Goal: Contribute content: Contribute content

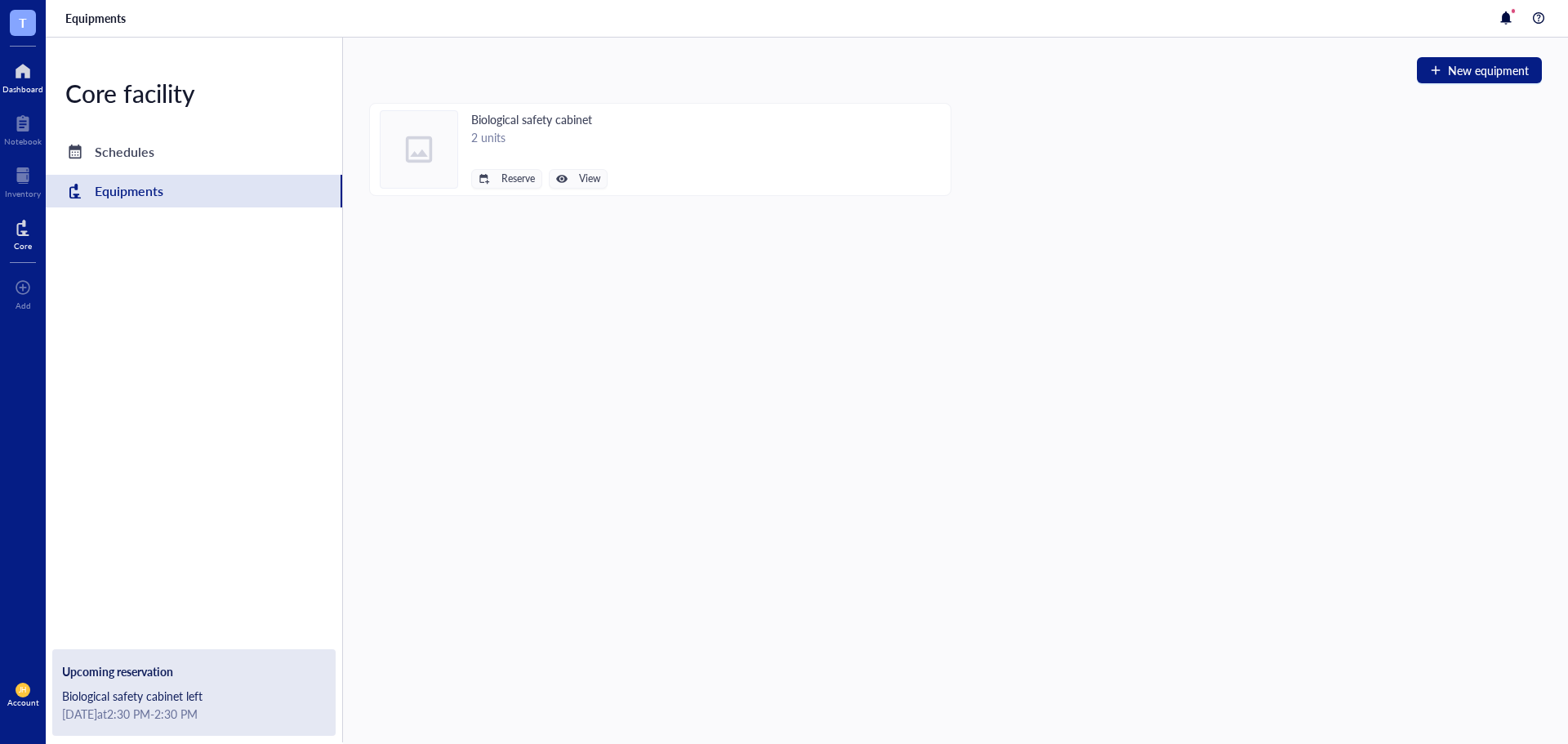
click at [14, 68] on div at bounding box center [23, 71] width 41 height 26
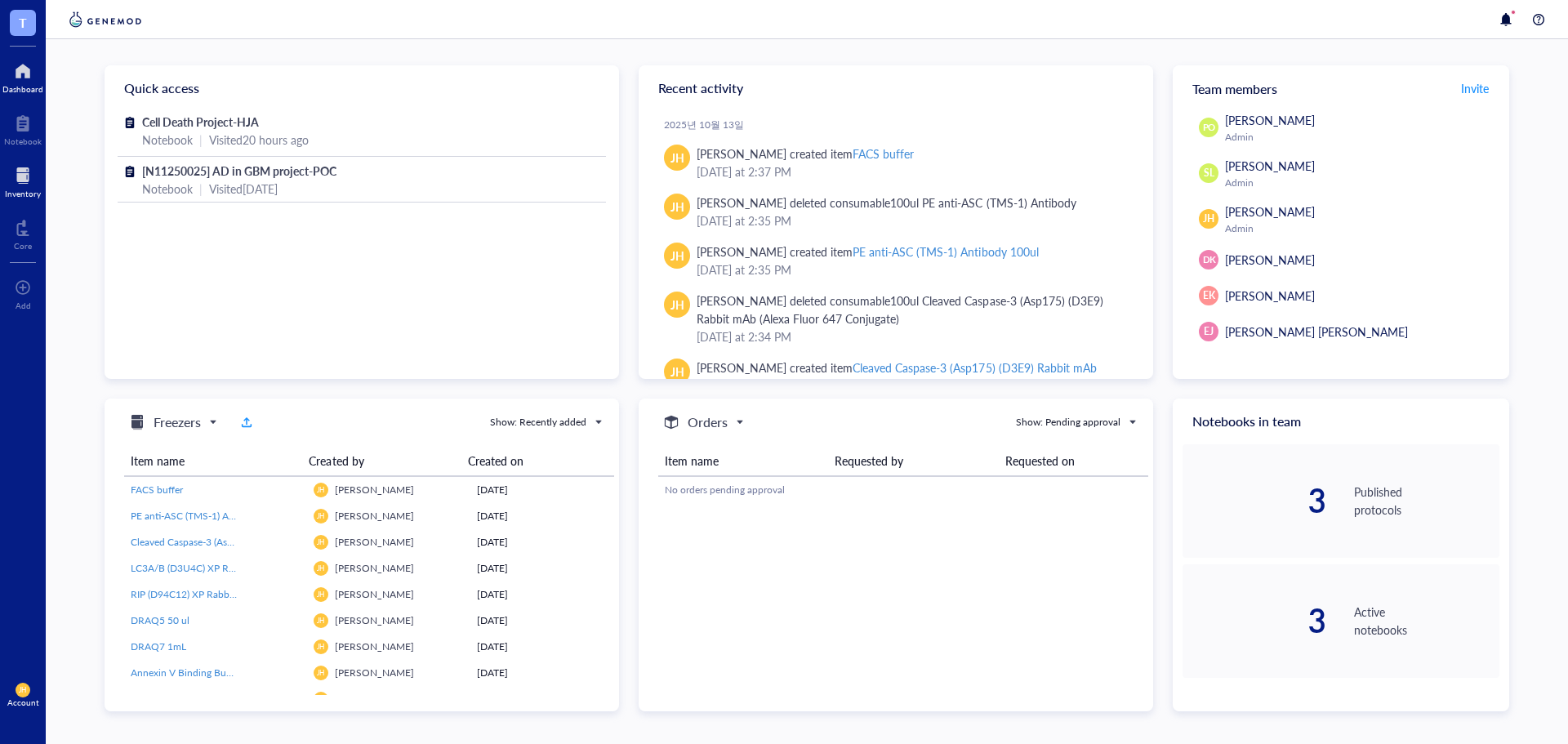
click at [20, 180] on div at bounding box center [23, 175] width 36 height 26
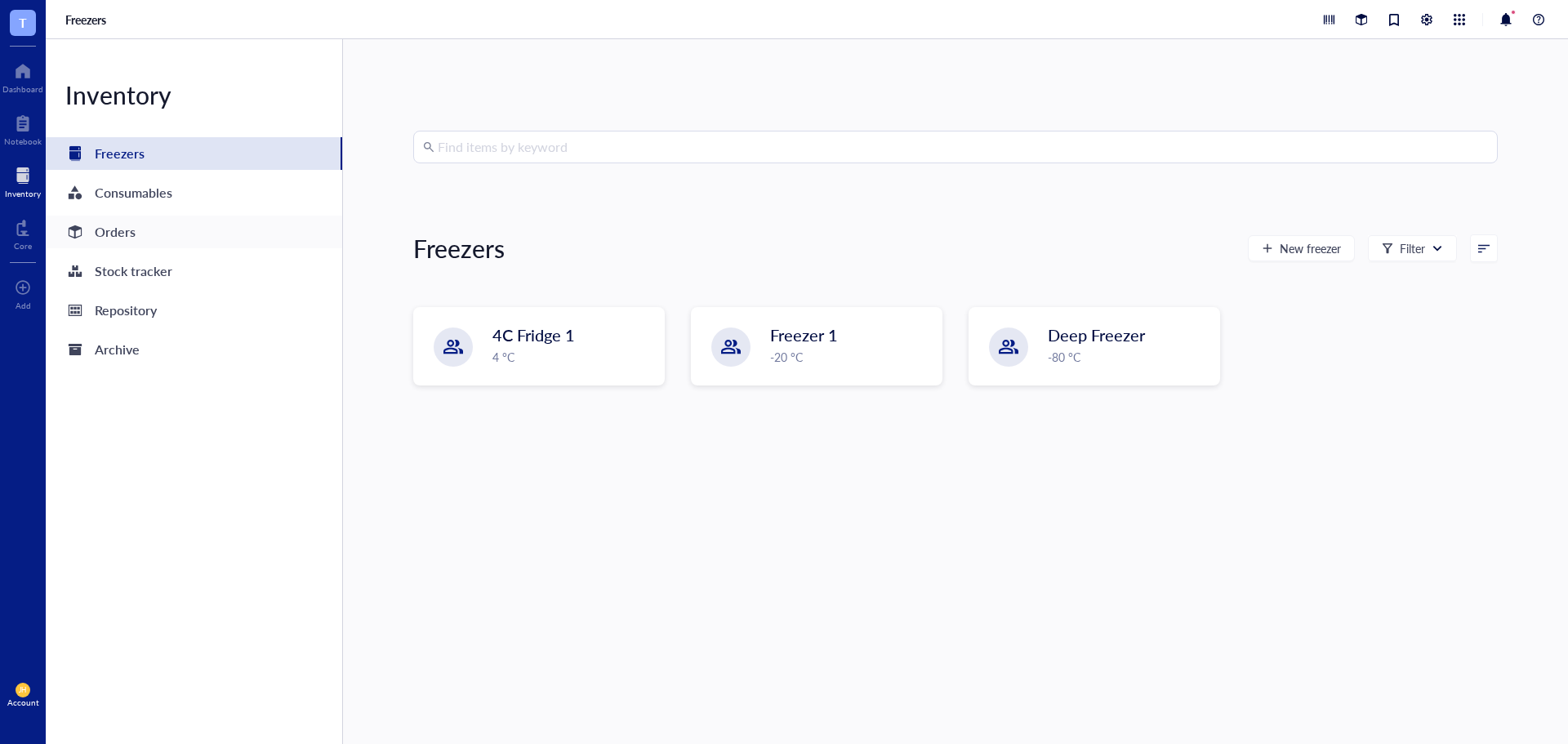
click at [220, 245] on div "Orders" at bounding box center [194, 232] width 296 height 32
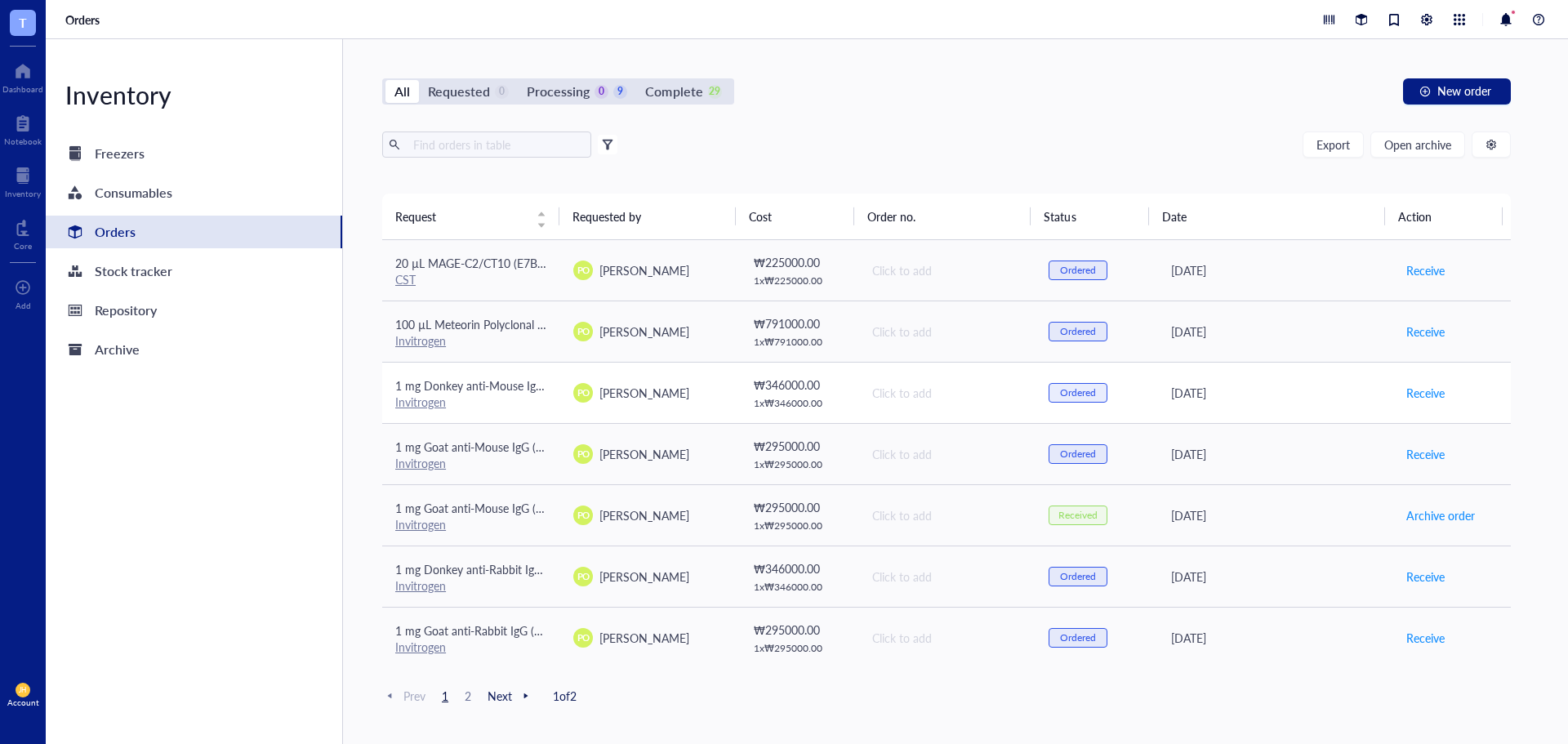
scroll to position [82, 0]
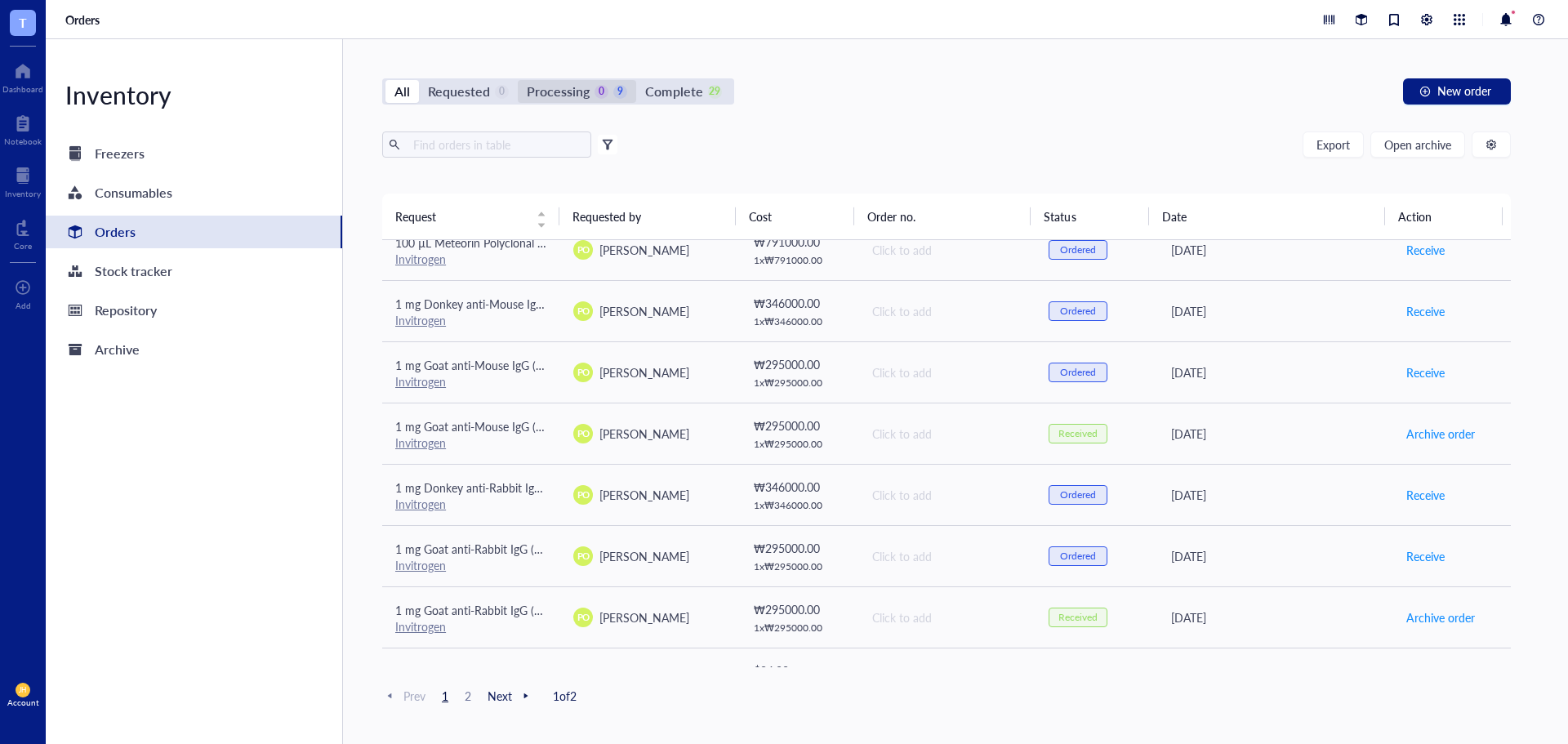
click at [556, 100] on div "Processing" at bounding box center [558, 91] width 63 height 23
click at [518, 80] on input "Processing 0 9" at bounding box center [518, 80] width 0 height 0
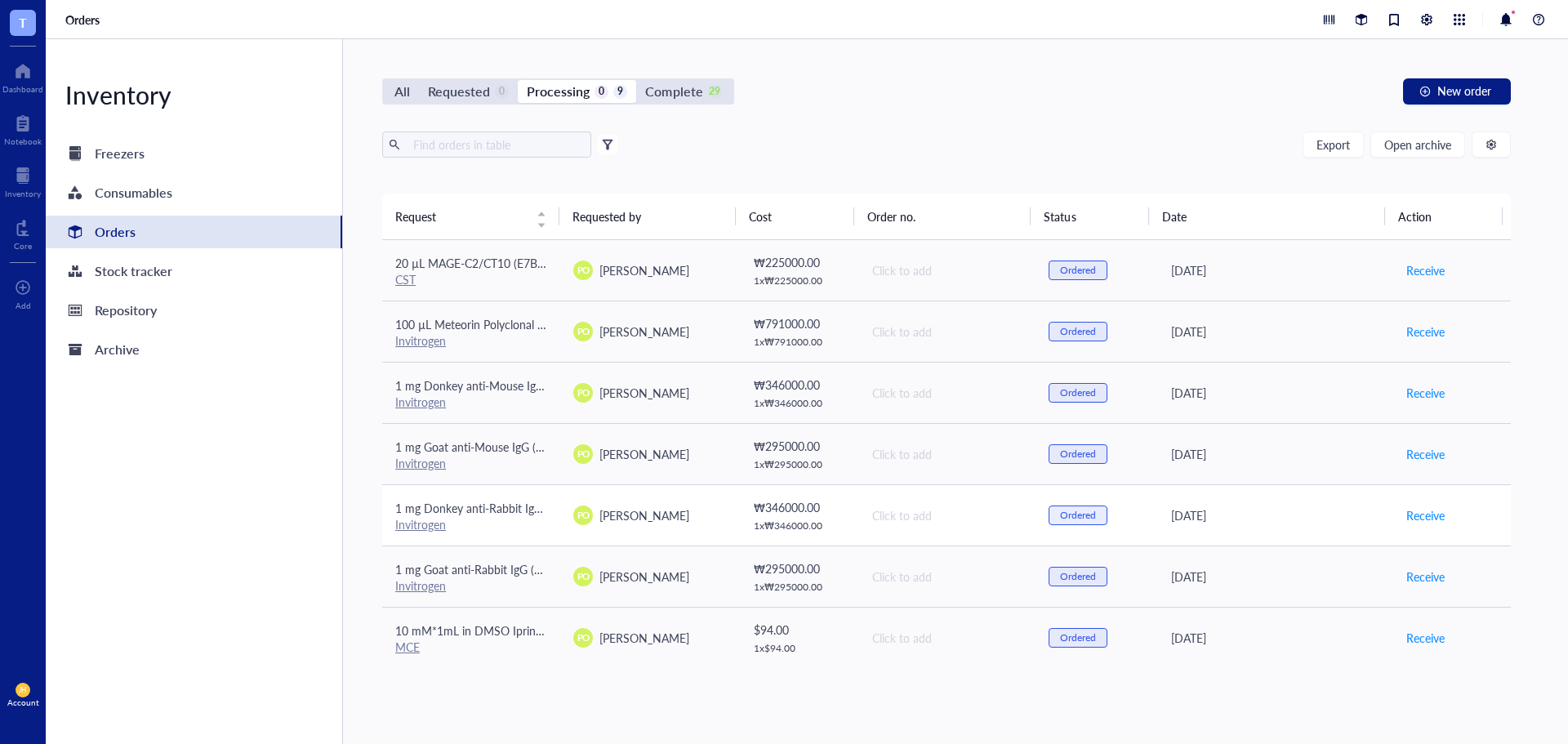
click at [526, 524] on div "Invitrogen" at bounding box center [471, 524] width 152 height 14
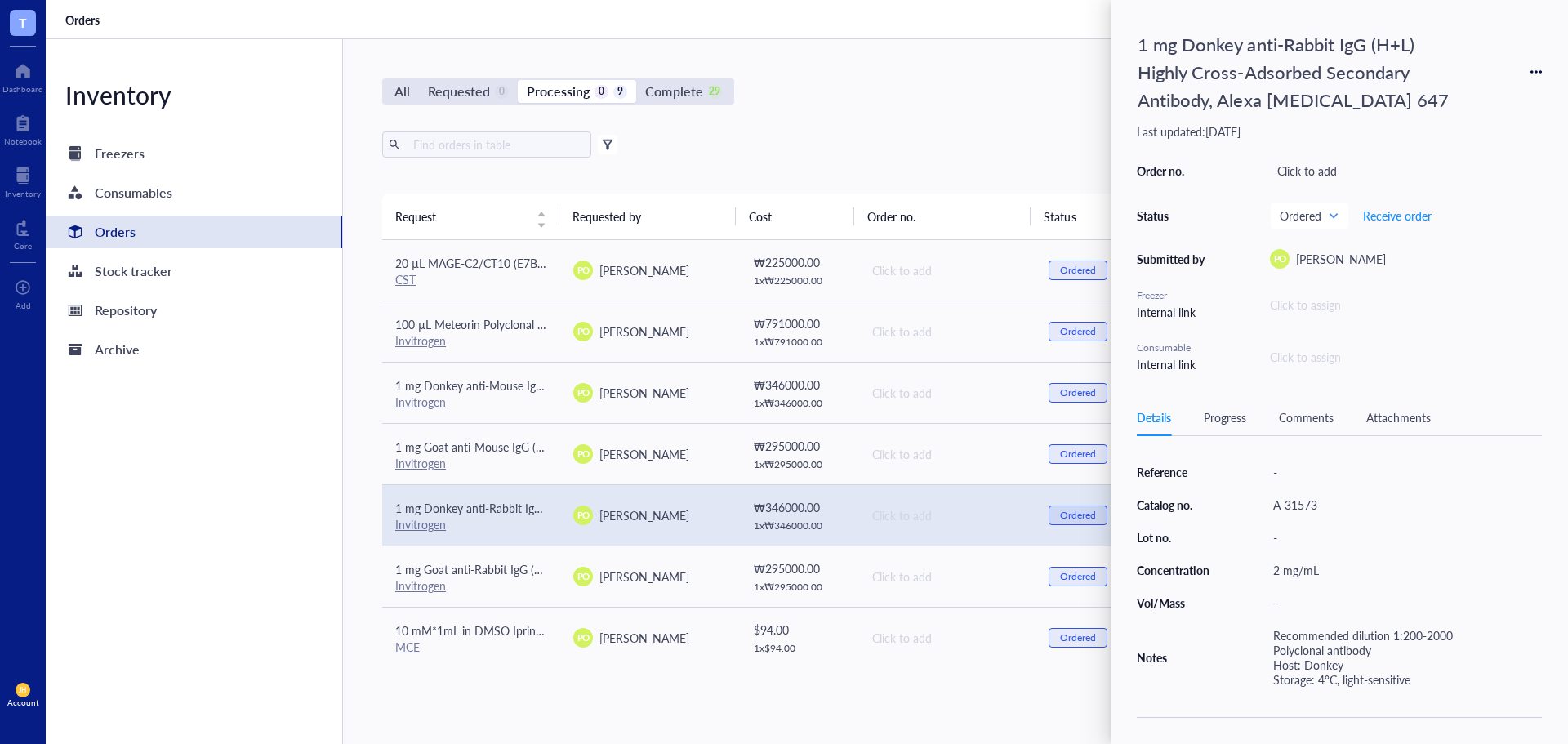
scroll to position [280, 0]
click at [1410, 209] on span "Receive order" at bounding box center [1397, 215] width 69 height 13
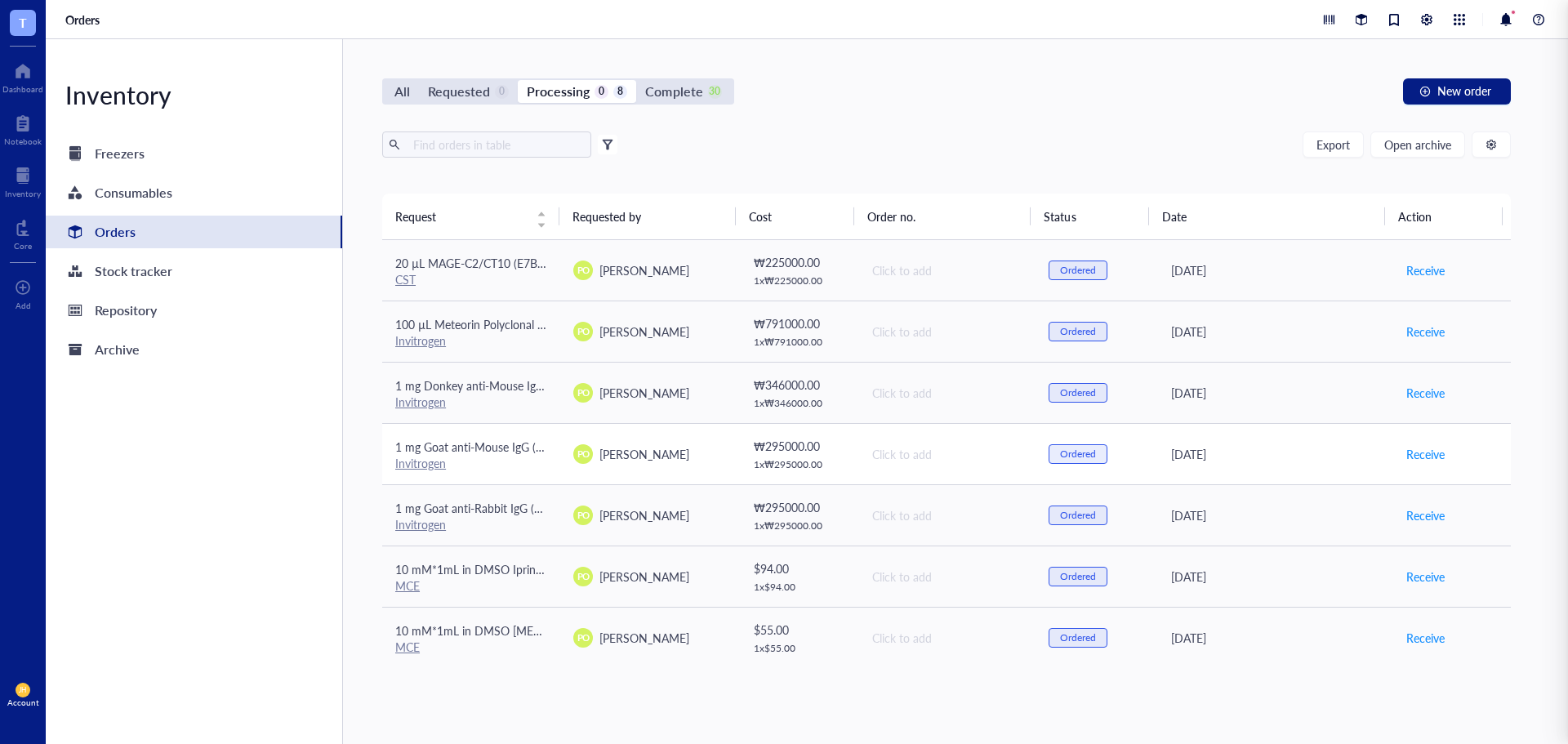
click at [533, 456] on div "Invitrogen" at bounding box center [471, 462] width 152 height 14
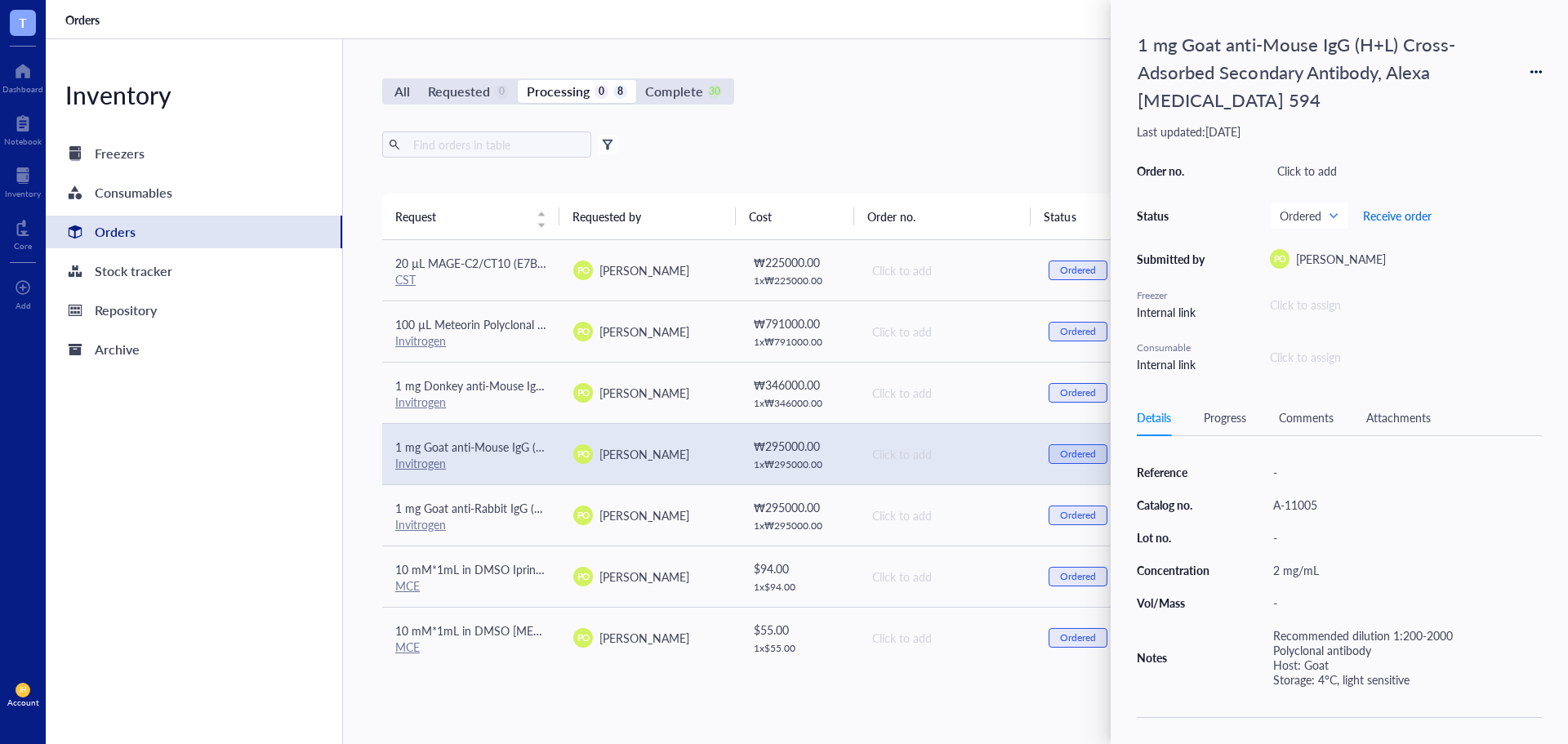
click at [1399, 216] on span "Receive order" at bounding box center [1397, 215] width 69 height 13
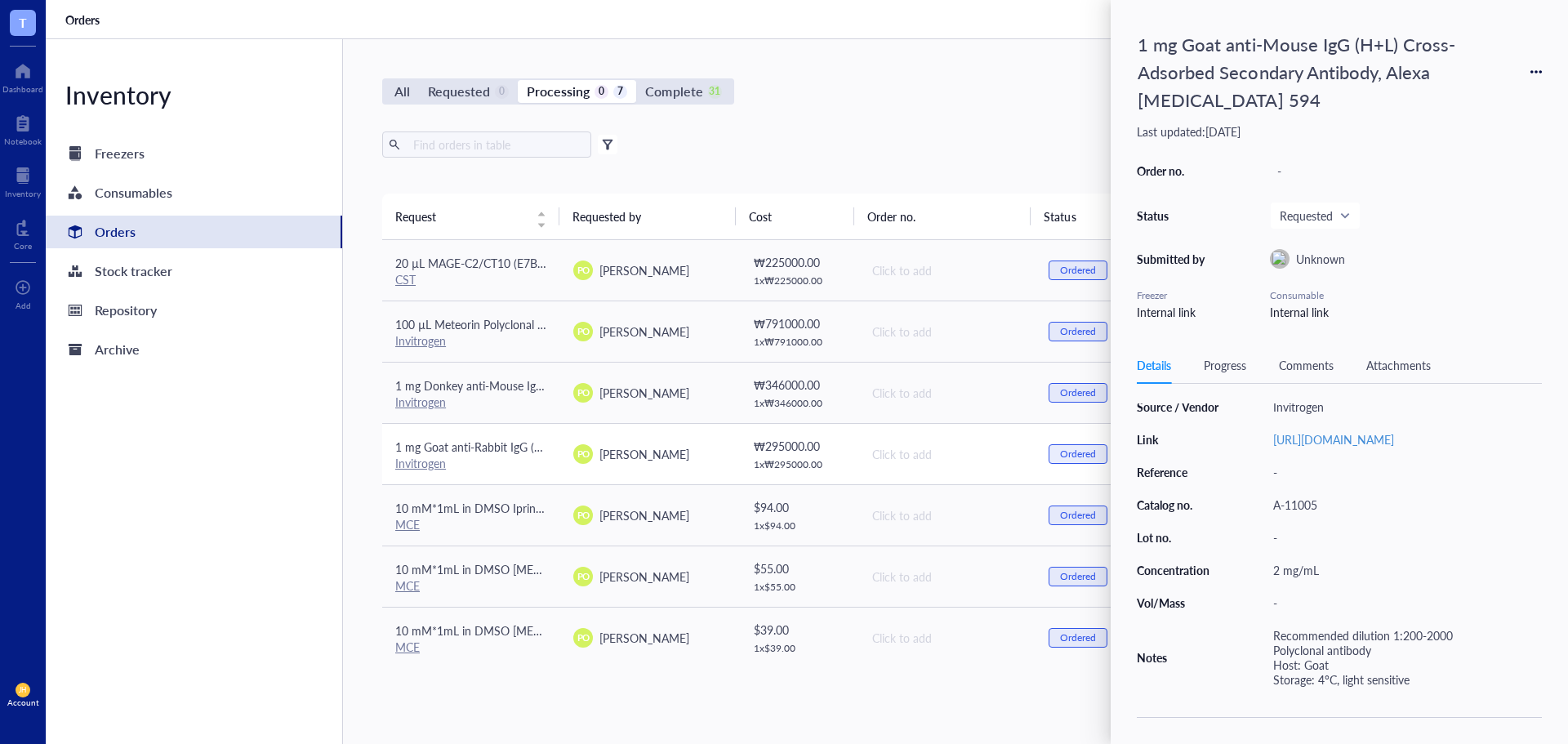
scroll to position [0, 0]
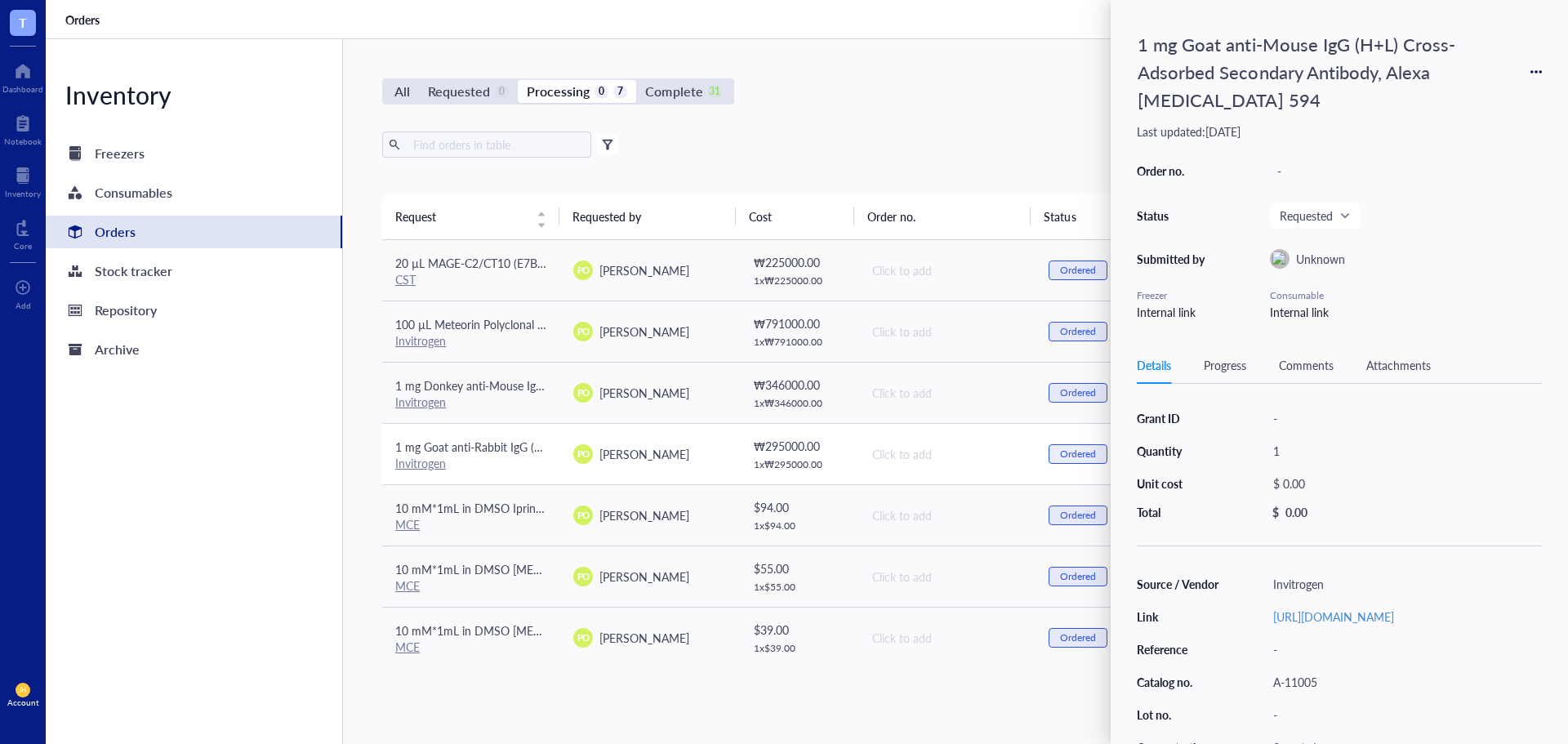
click at [514, 461] on div "Invitrogen" at bounding box center [471, 462] width 152 height 14
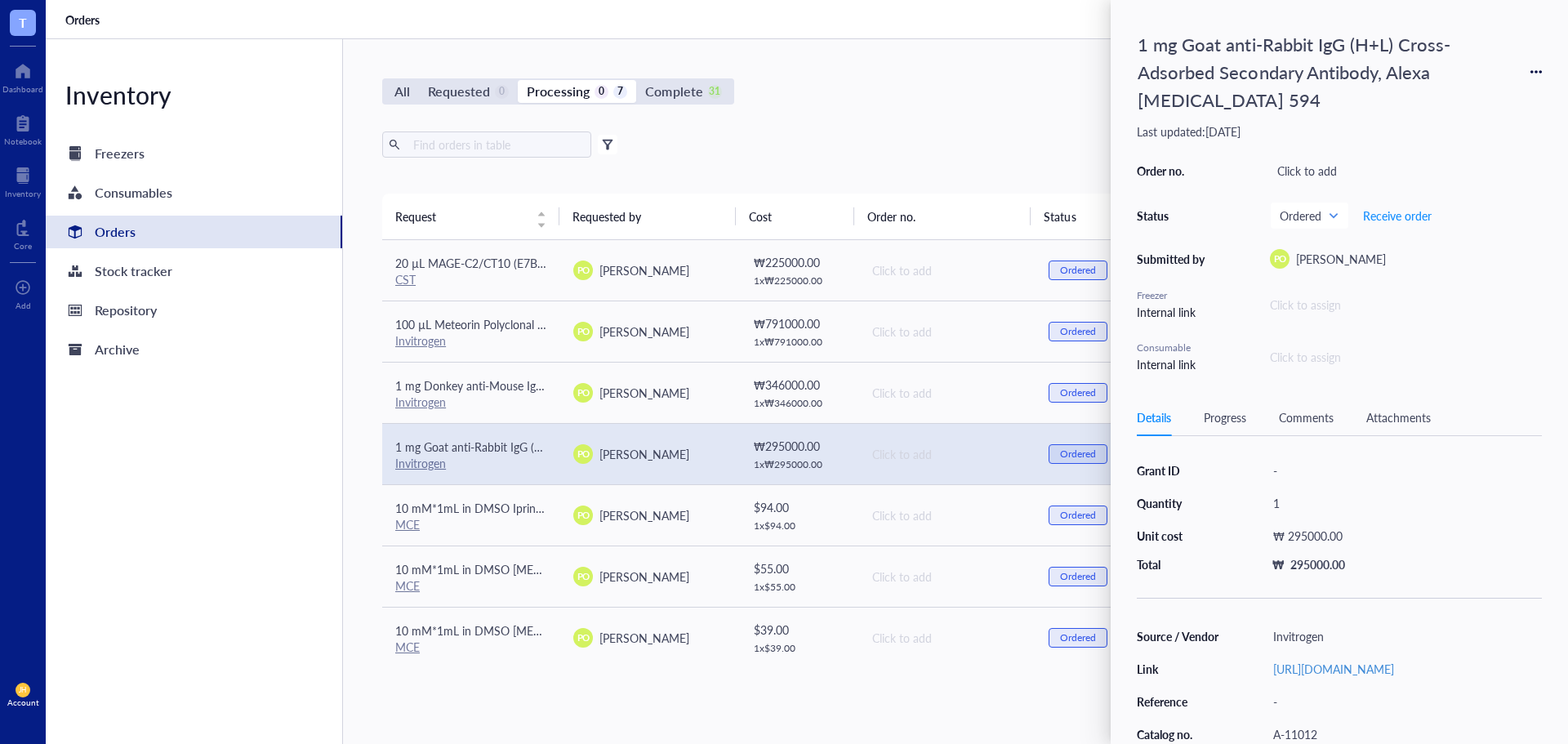
scroll to position [245, 0]
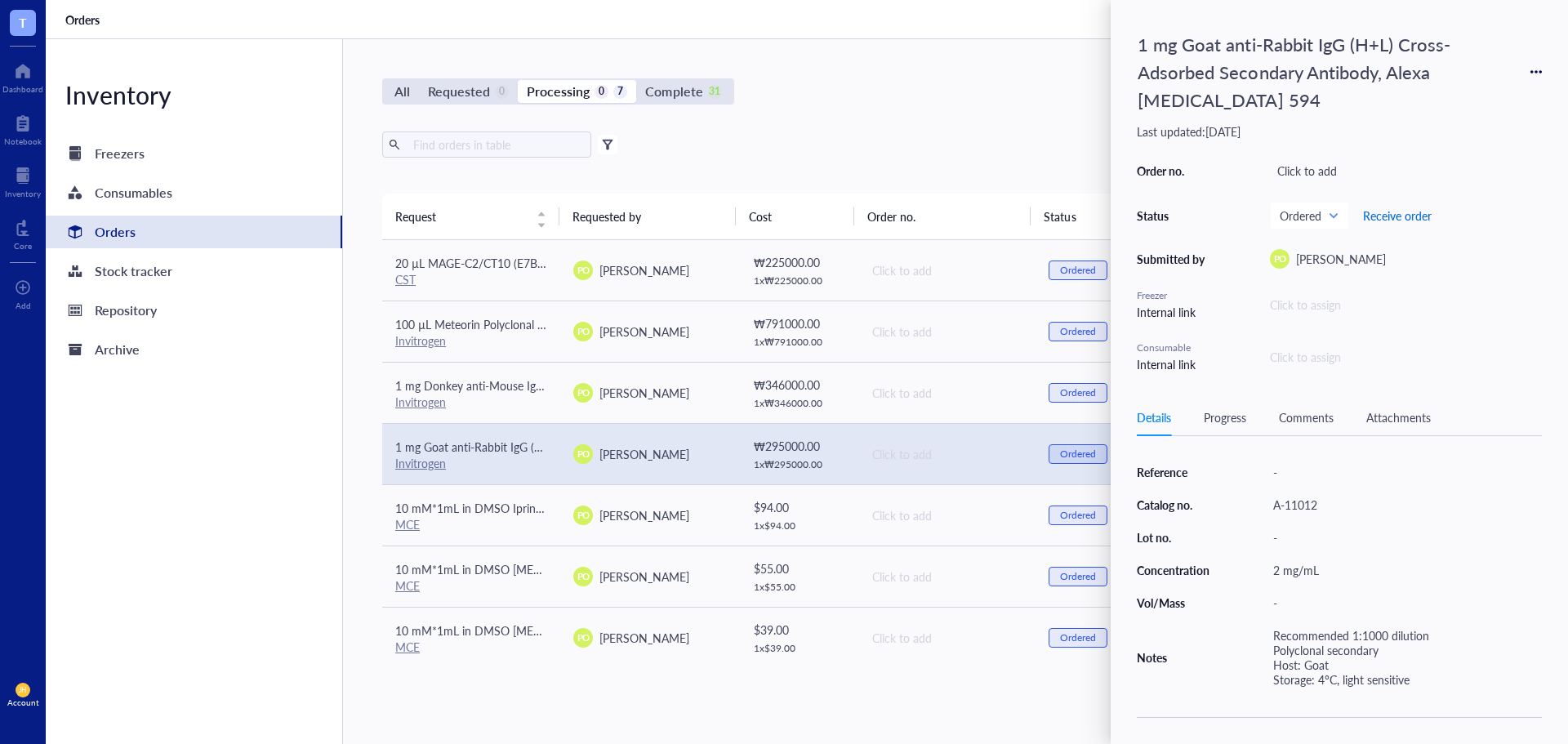
click at [1408, 215] on span "Receive order" at bounding box center [1397, 215] width 69 height 13
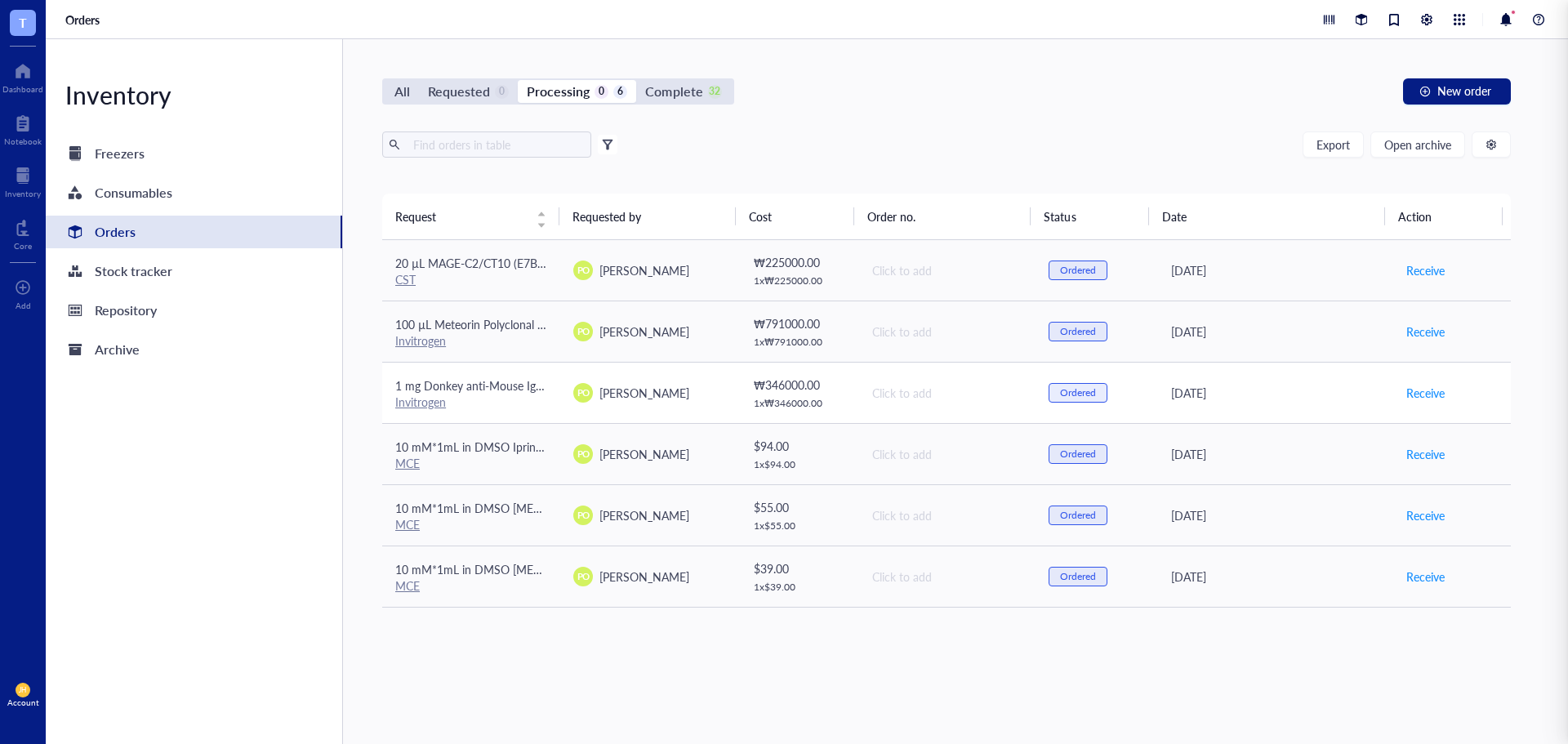
click at [501, 403] on div "Invitrogen" at bounding box center [471, 401] width 152 height 14
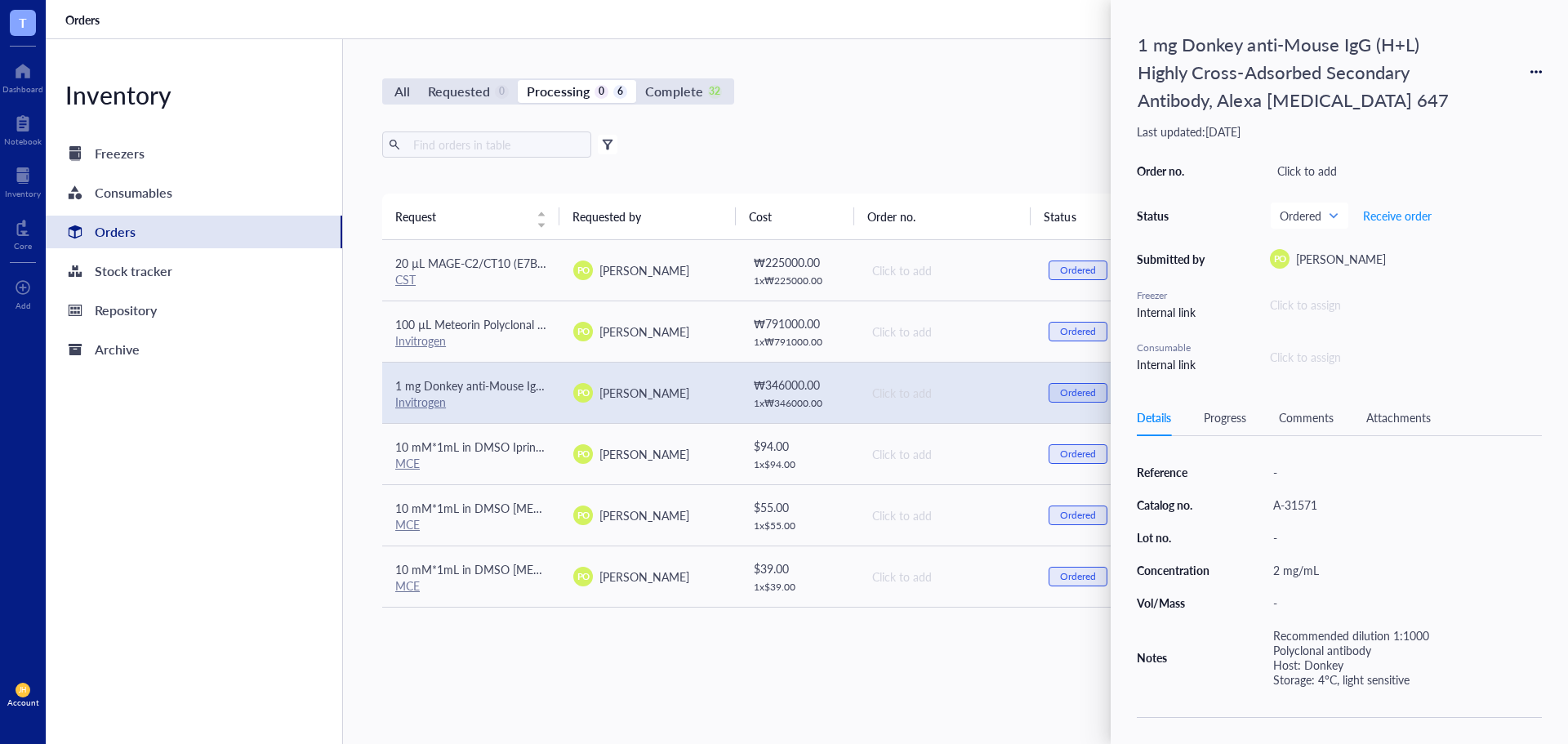
scroll to position [280, 0]
click at [1398, 210] on span "Receive order" at bounding box center [1397, 215] width 69 height 13
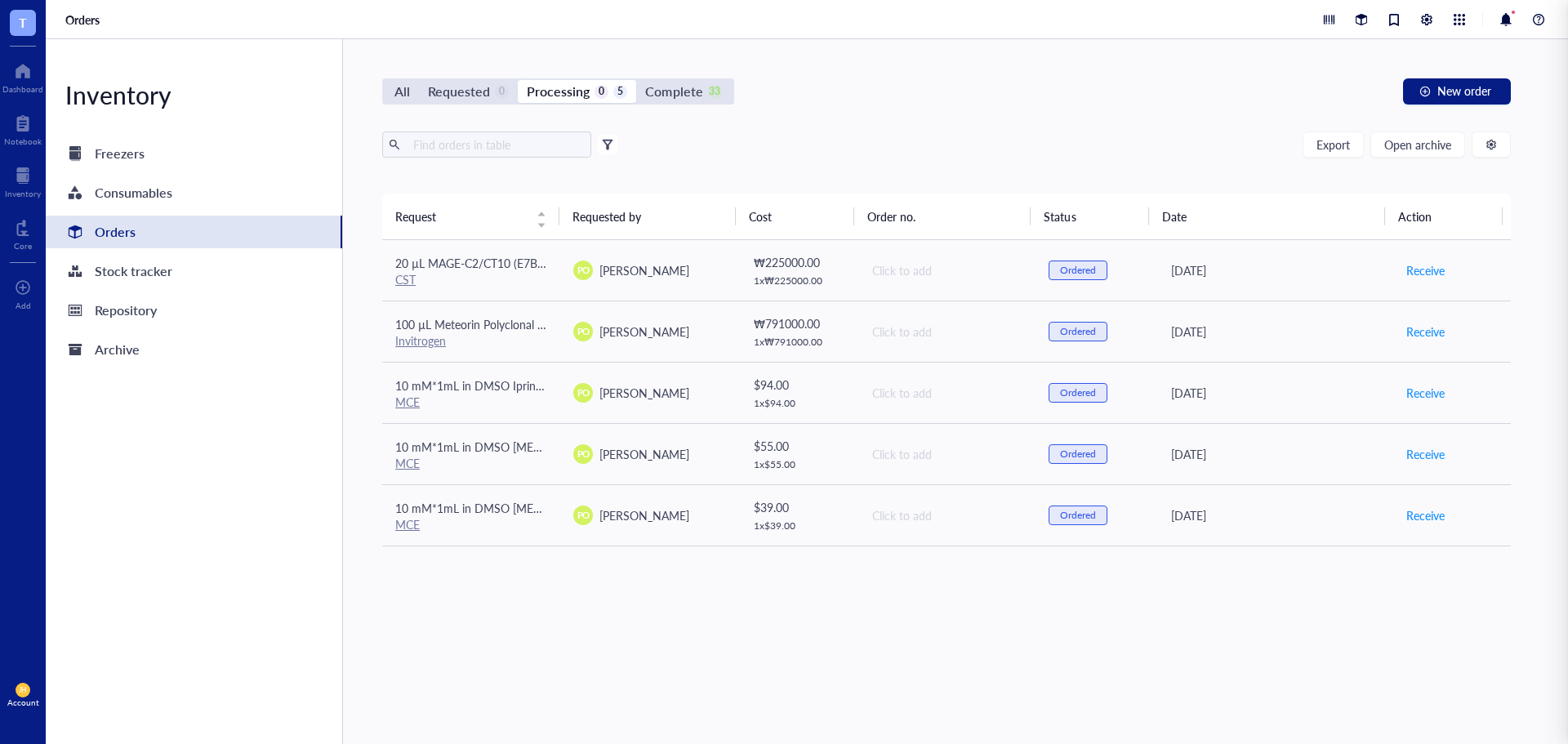
click at [963, 148] on div "Export Open archive" at bounding box center [947, 144] width 1129 height 26
click at [684, 95] on div "Complete" at bounding box center [673, 91] width 57 height 23
click at [636, 80] on input "Complete 33" at bounding box center [636, 80] width 0 height 0
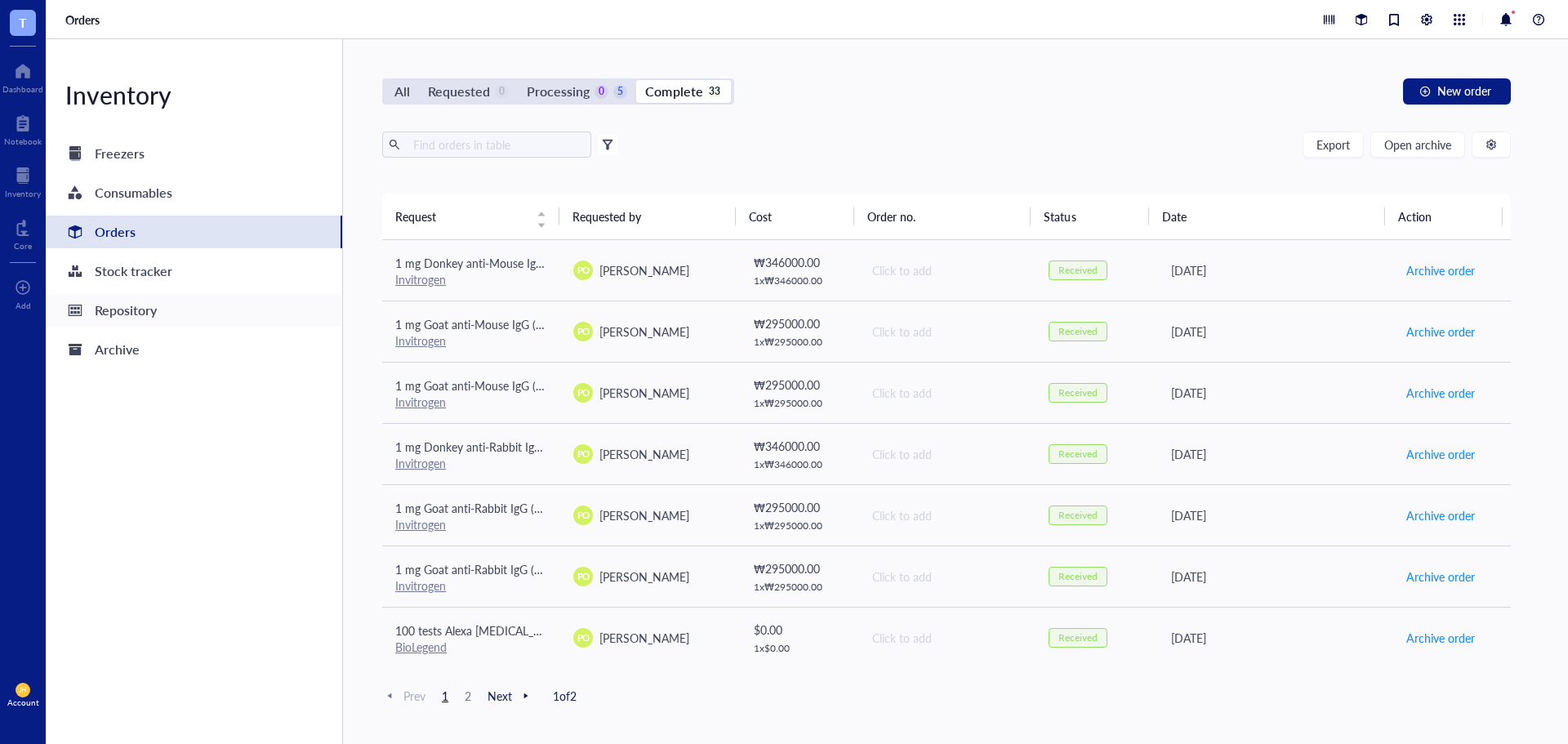
click at [122, 302] on div "Repository" at bounding box center [125, 310] width 62 height 23
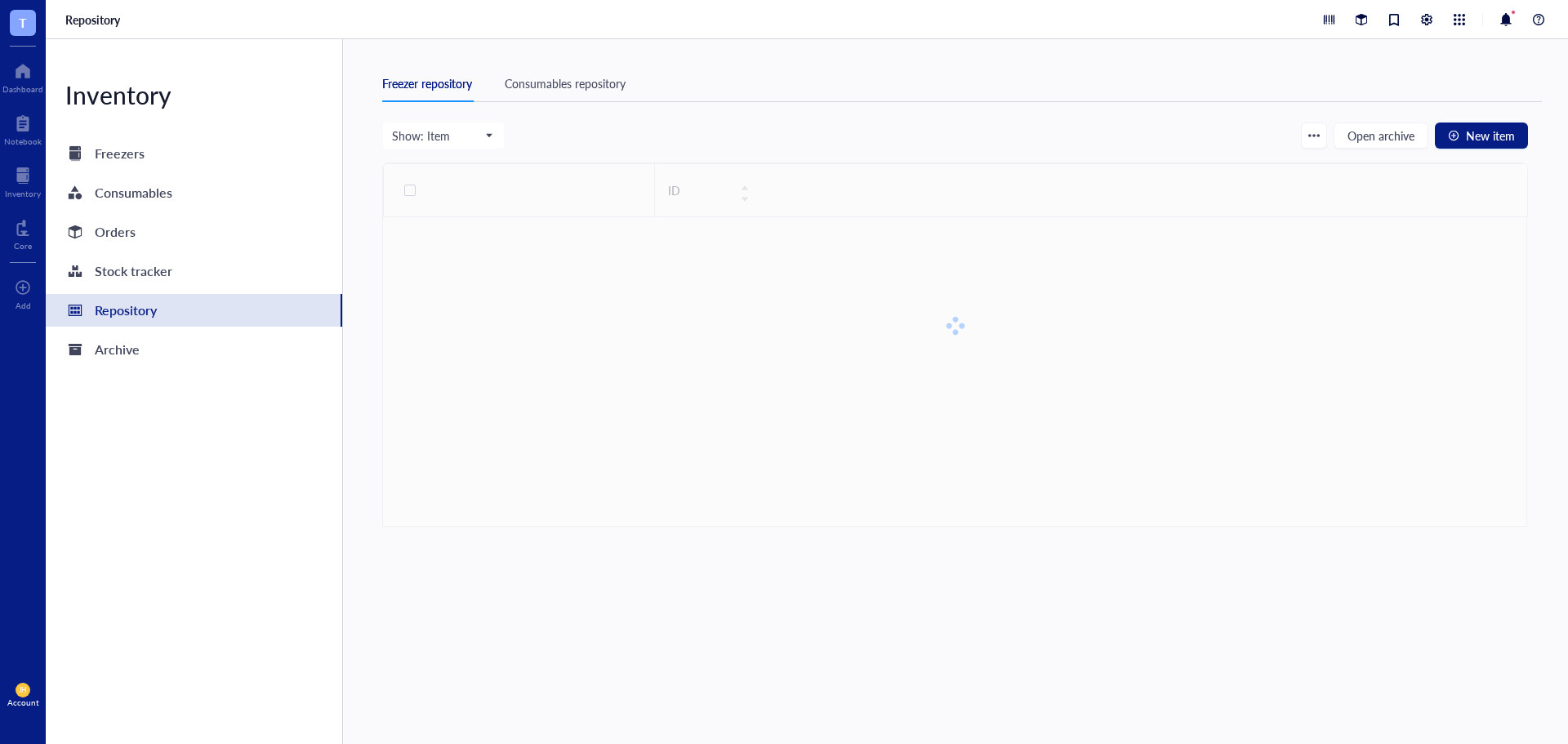
click at [590, 77] on div "Consumables repository" at bounding box center [565, 83] width 121 height 18
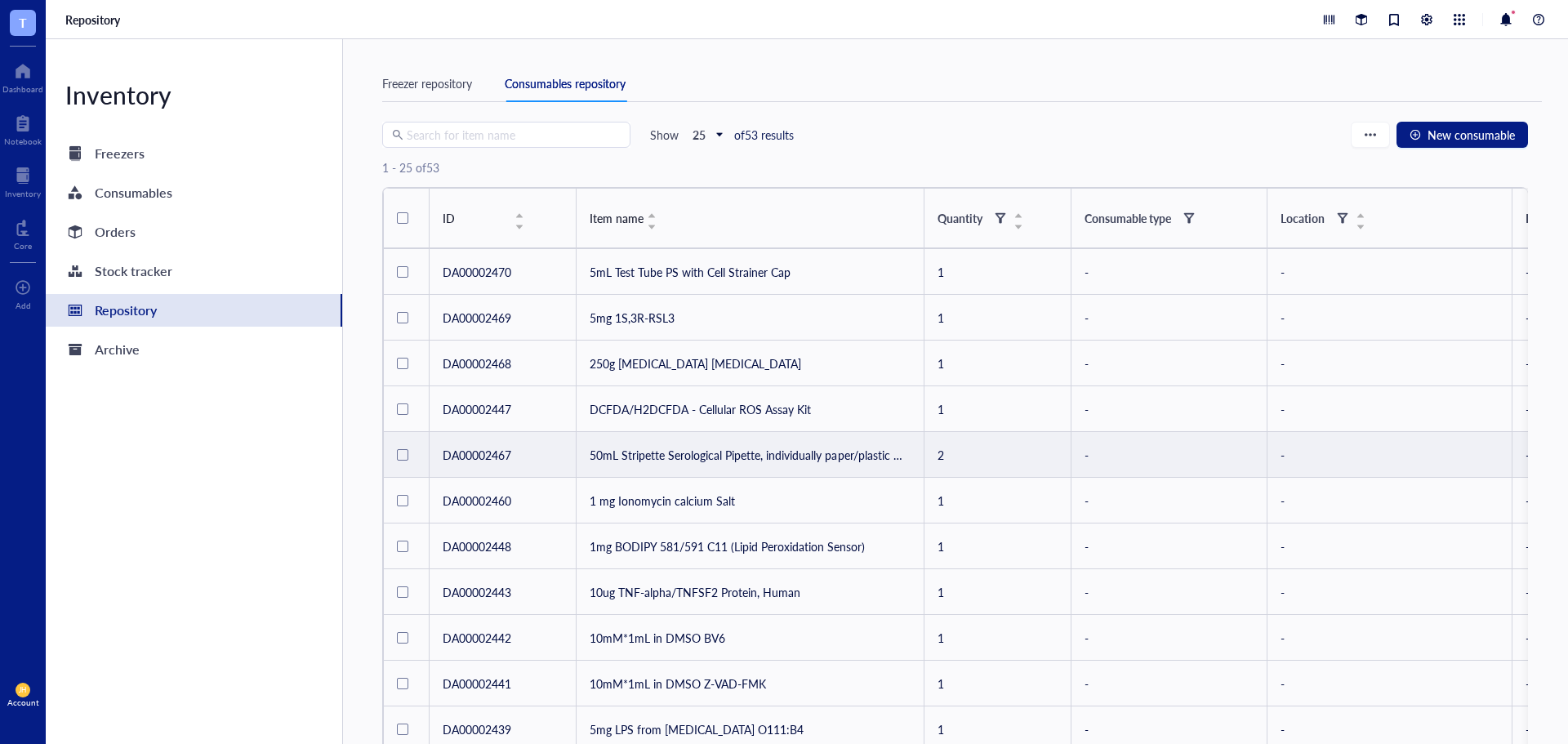
click at [842, 454] on td "50mL Stripette Serological Pipette, individually paper/plastic wrapped" at bounding box center [750, 455] width 348 height 46
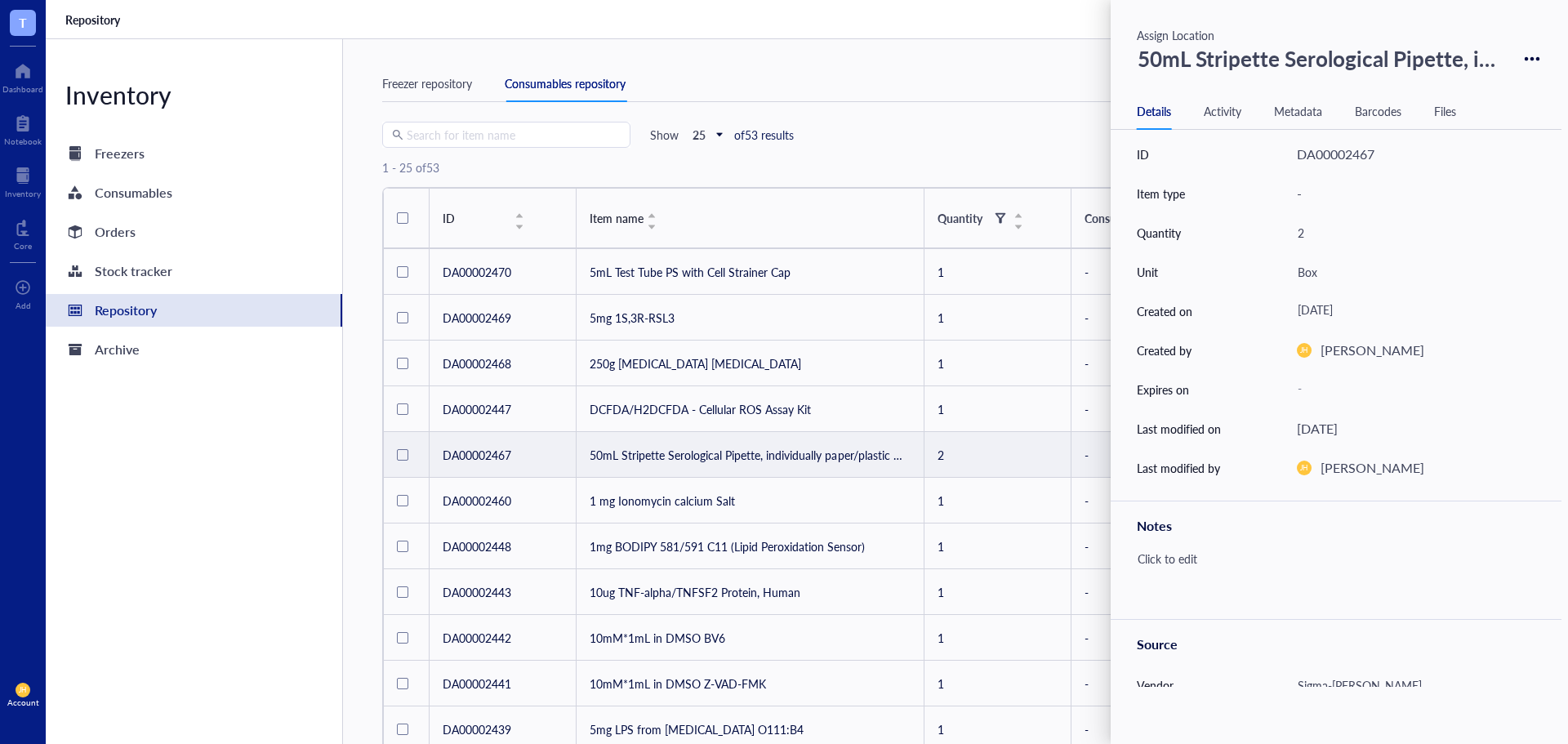
click at [1321, 241] on div "2" at bounding box center [1410, 232] width 238 height 34
type input "3"
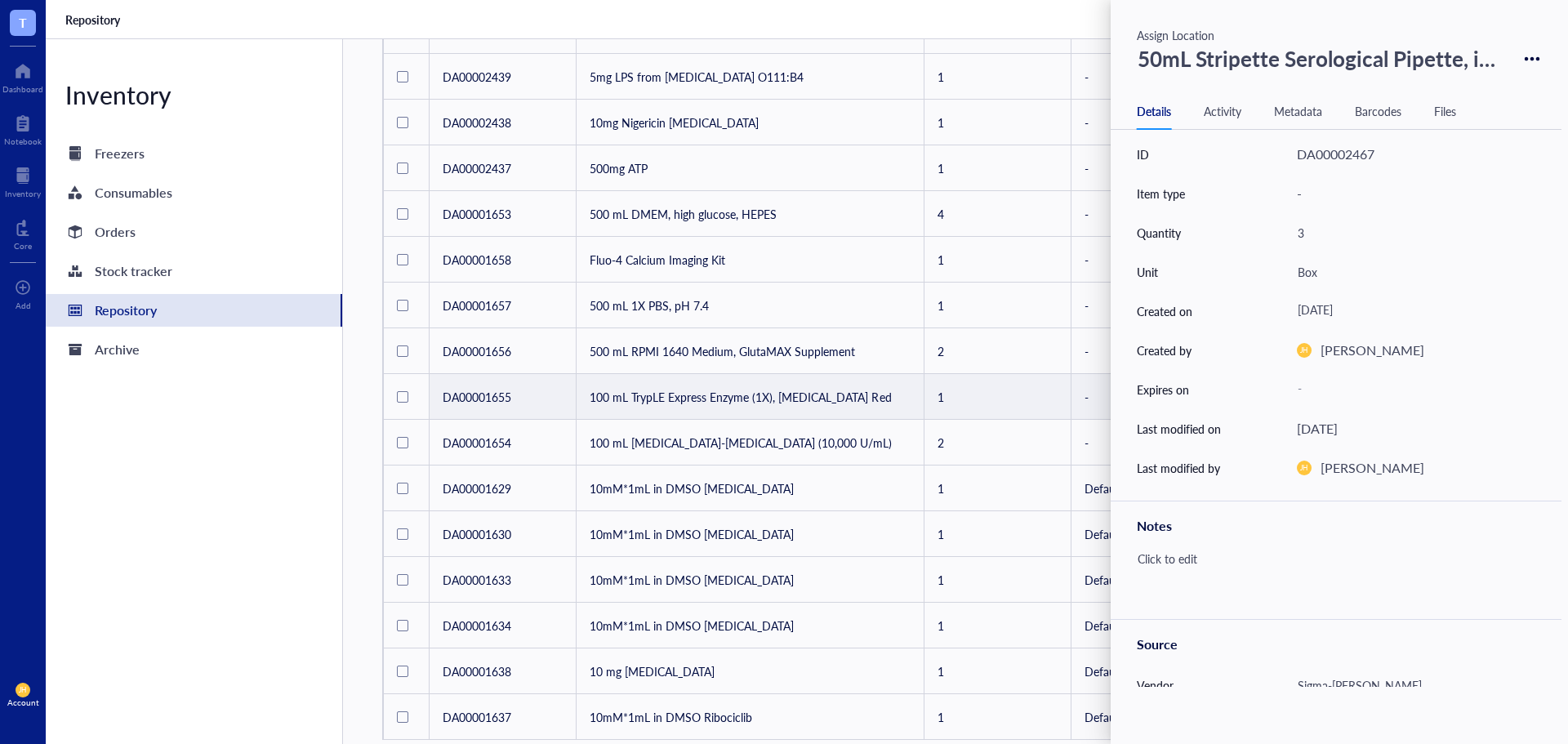
scroll to position [653, 0]
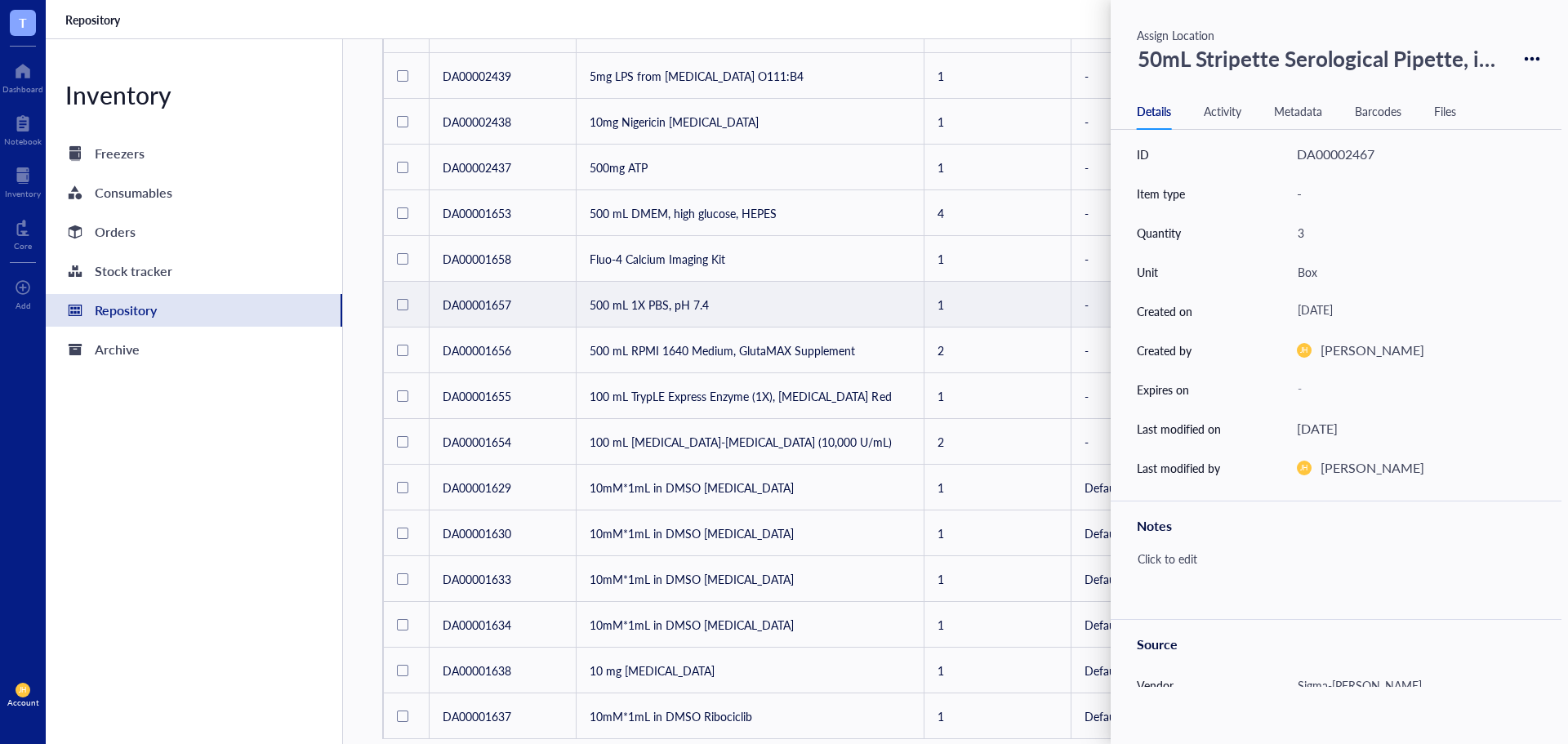
click at [799, 312] on td "500 mL 1X PBS, pH 7.4" at bounding box center [750, 305] width 348 height 46
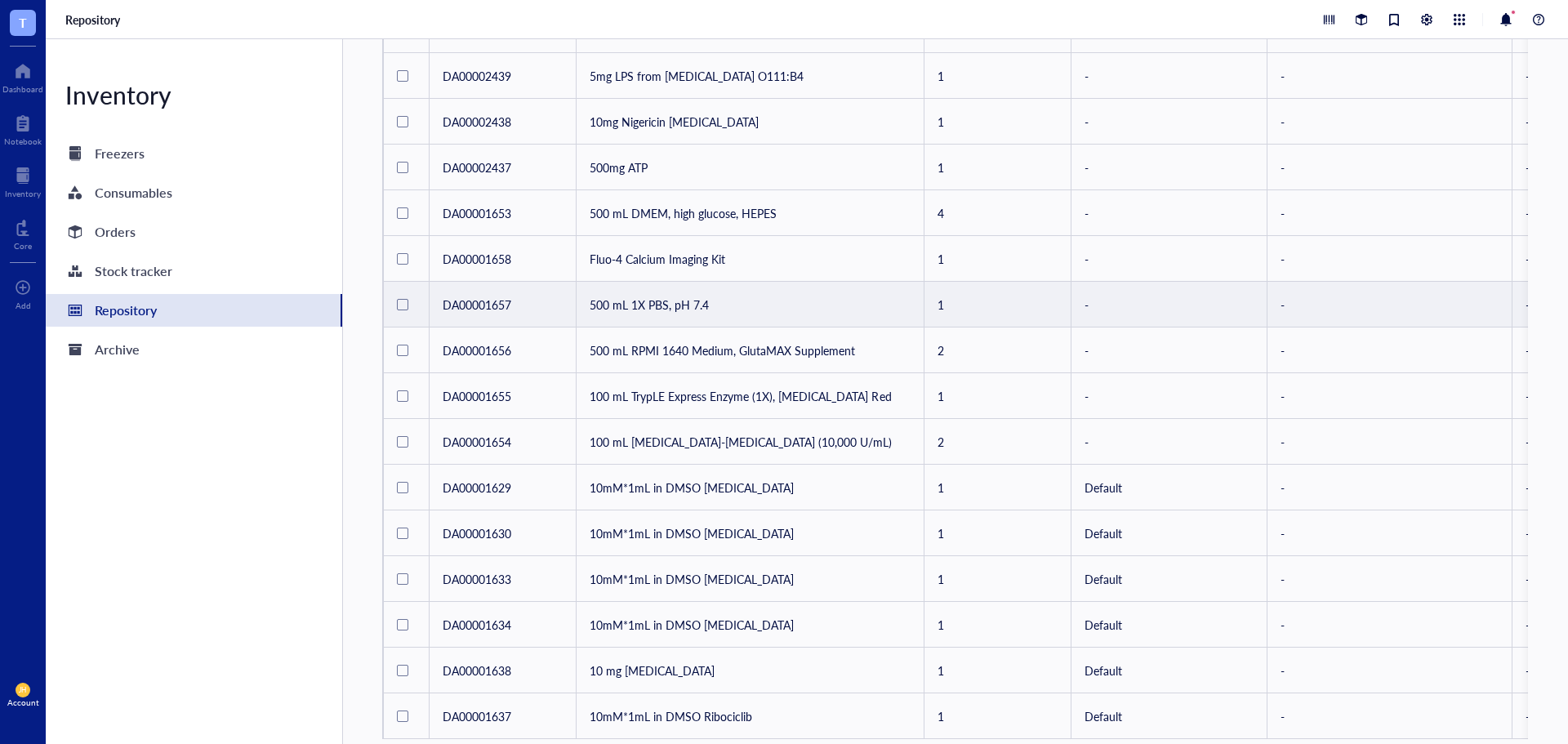
click at [804, 307] on td "500 mL 1X PBS, pH 7.4" at bounding box center [750, 305] width 348 height 46
click at [917, 298] on td "500 mL 1X PBS, pH 7.4" at bounding box center [750, 305] width 348 height 46
click at [960, 302] on td "1" at bounding box center [998, 305] width 147 height 46
click at [650, 299] on td "500 mL 1X PBS, pH 7.4" at bounding box center [750, 305] width 348 height 46
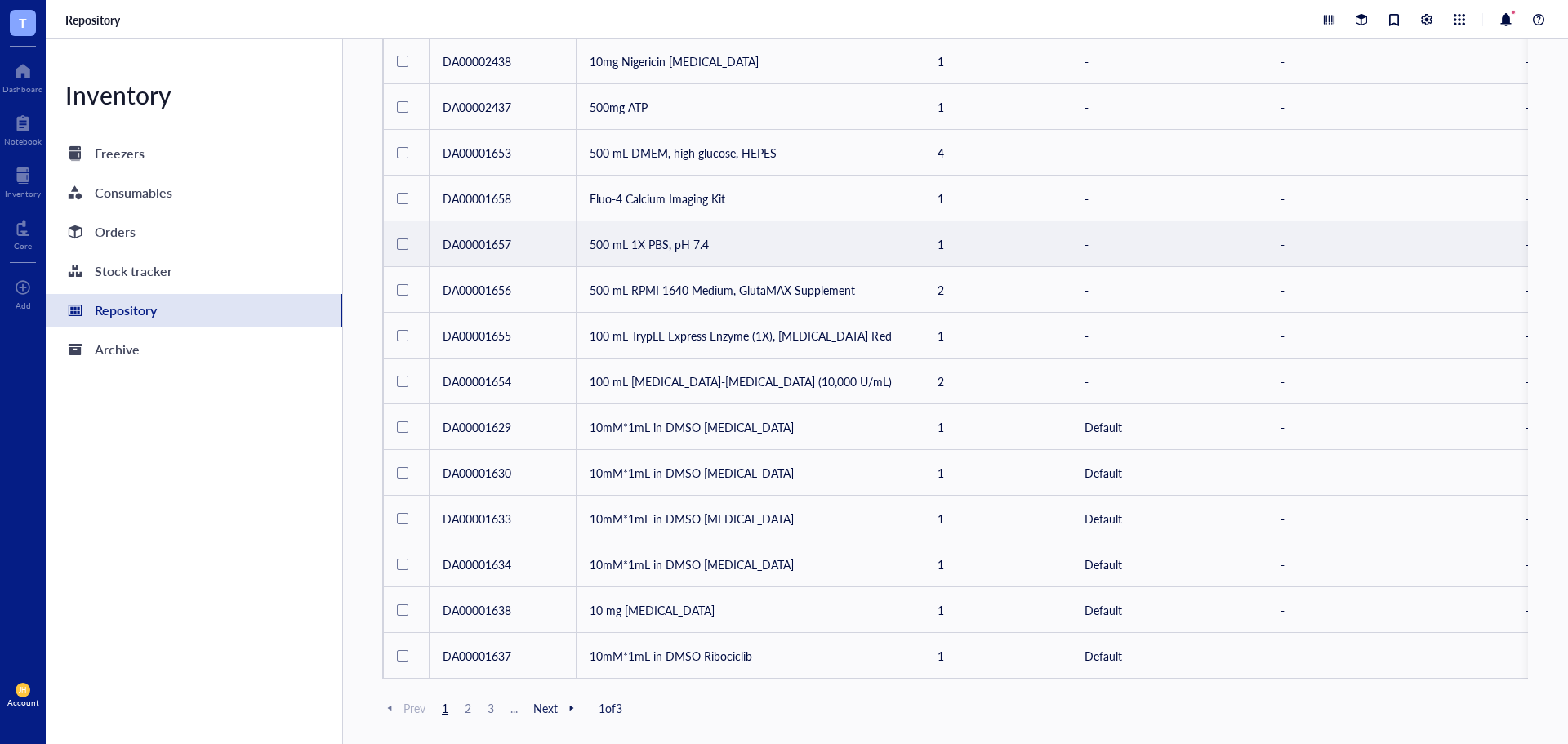
click at [466, 707] on span "2" at bounding box center [467, 707] width 20 height 14
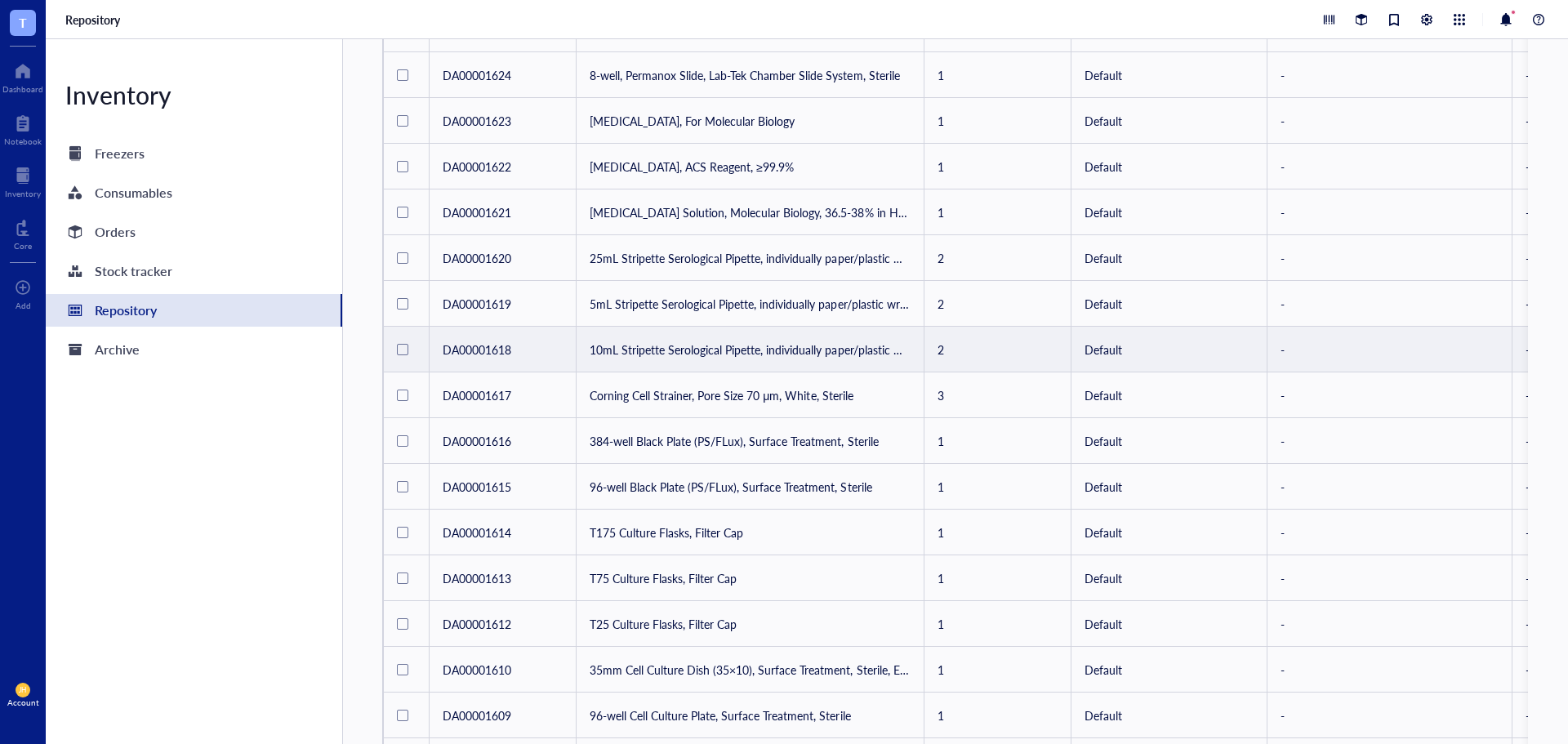
click at [680, 336] on td "10mL Stripette Serological Pipette, individually paper/plastic wrapped" at bounding box center [750, 350] width 348 height 46
click at [879, 356] on td "10mL Stripette Serological Pipette, individually paper/plastic wrapped" at bounding box center [750, 350] width 348 height 46
click at [787, 341] on td "10mL Stripette Serological Pipette, individually paper/plastic wrapped" at bounding box center [750, 350] width 348 height 46
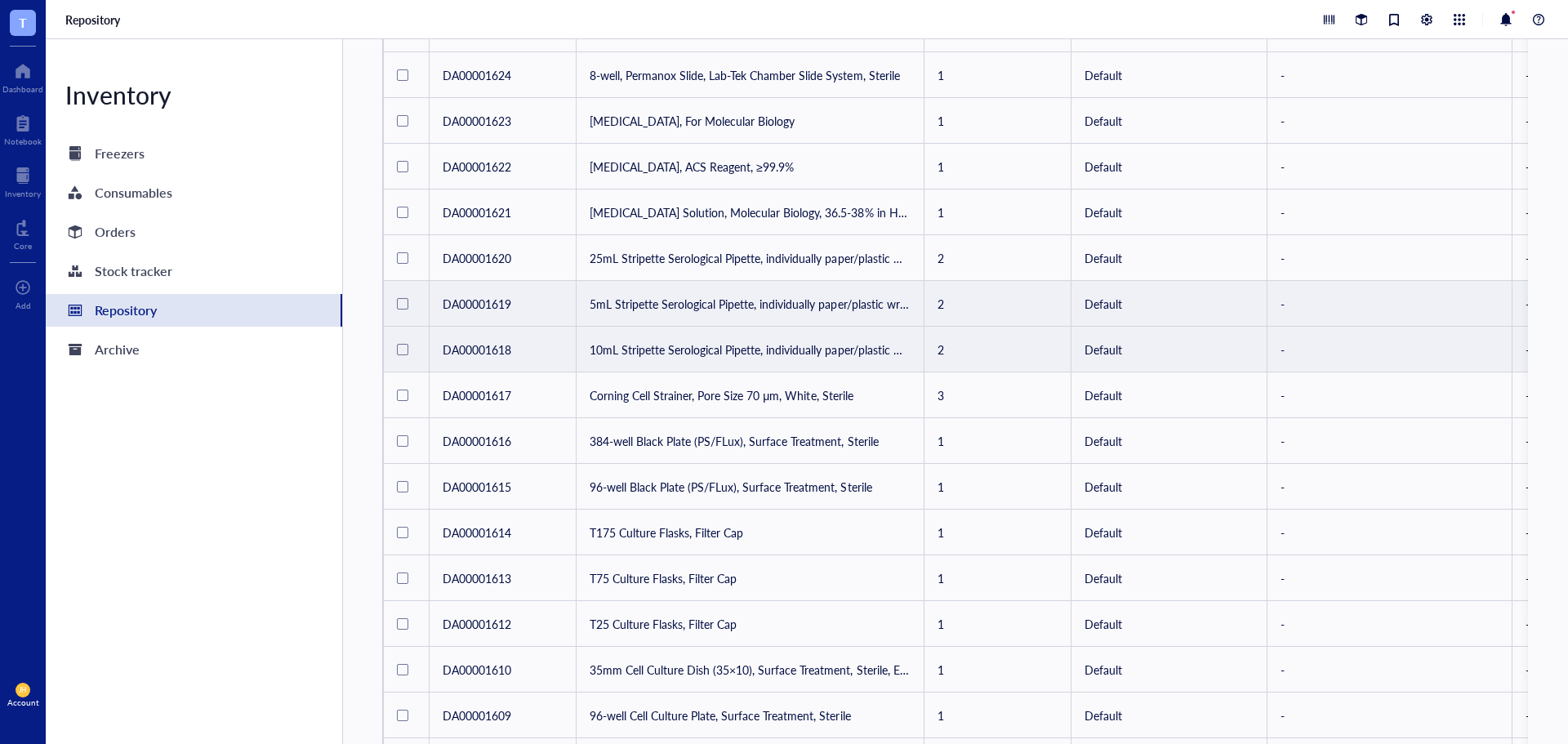
click at [804, 303] on td "5mL Stripette Serological Pipette, individually paper/plastic wrapped" at bounding box center [750, 304] width 348 height 46
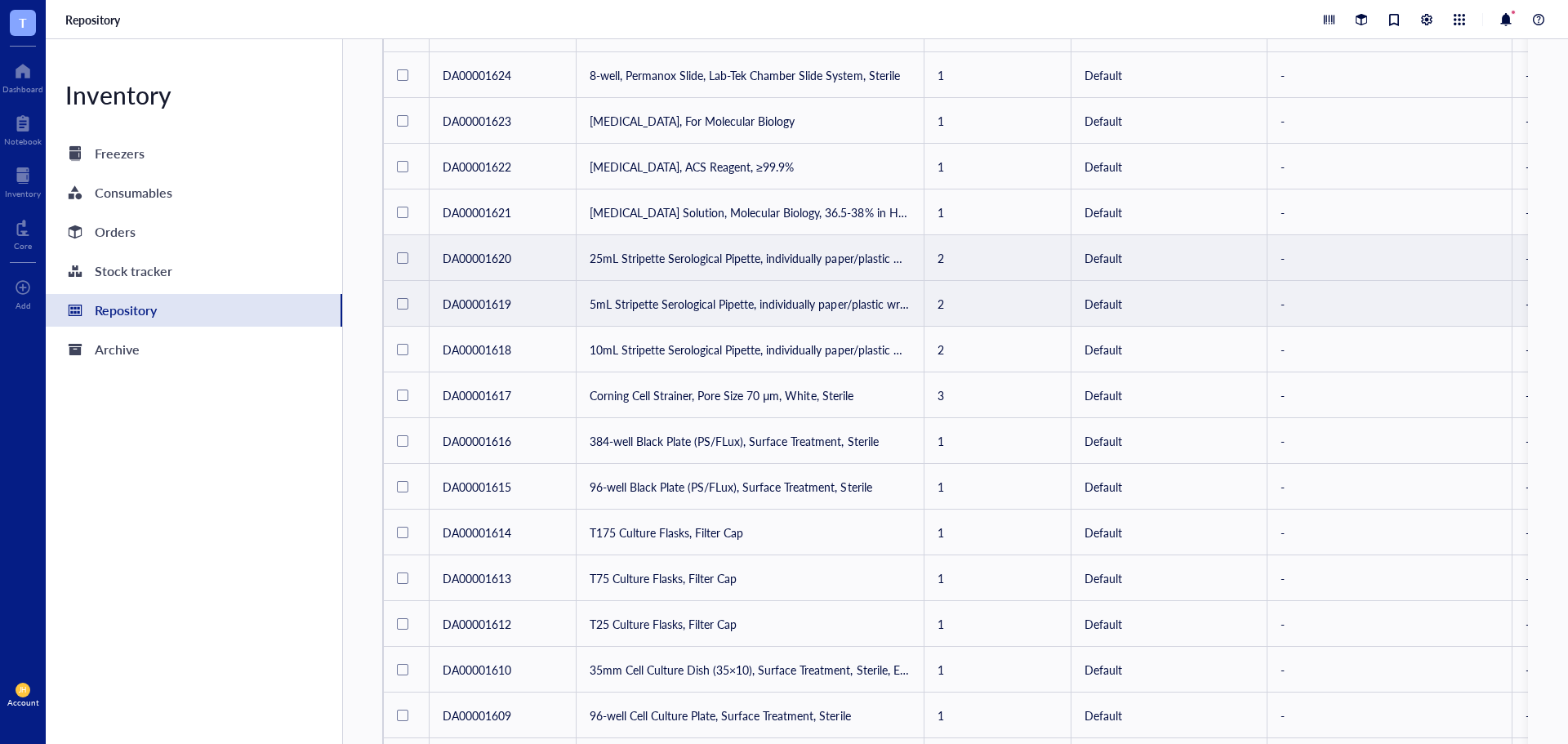
click at [811, 259] on td "25mL Stripette Serological Pipette, individually paper/plastic wrapped" at bounding box center [750, 258] width 348 height 46
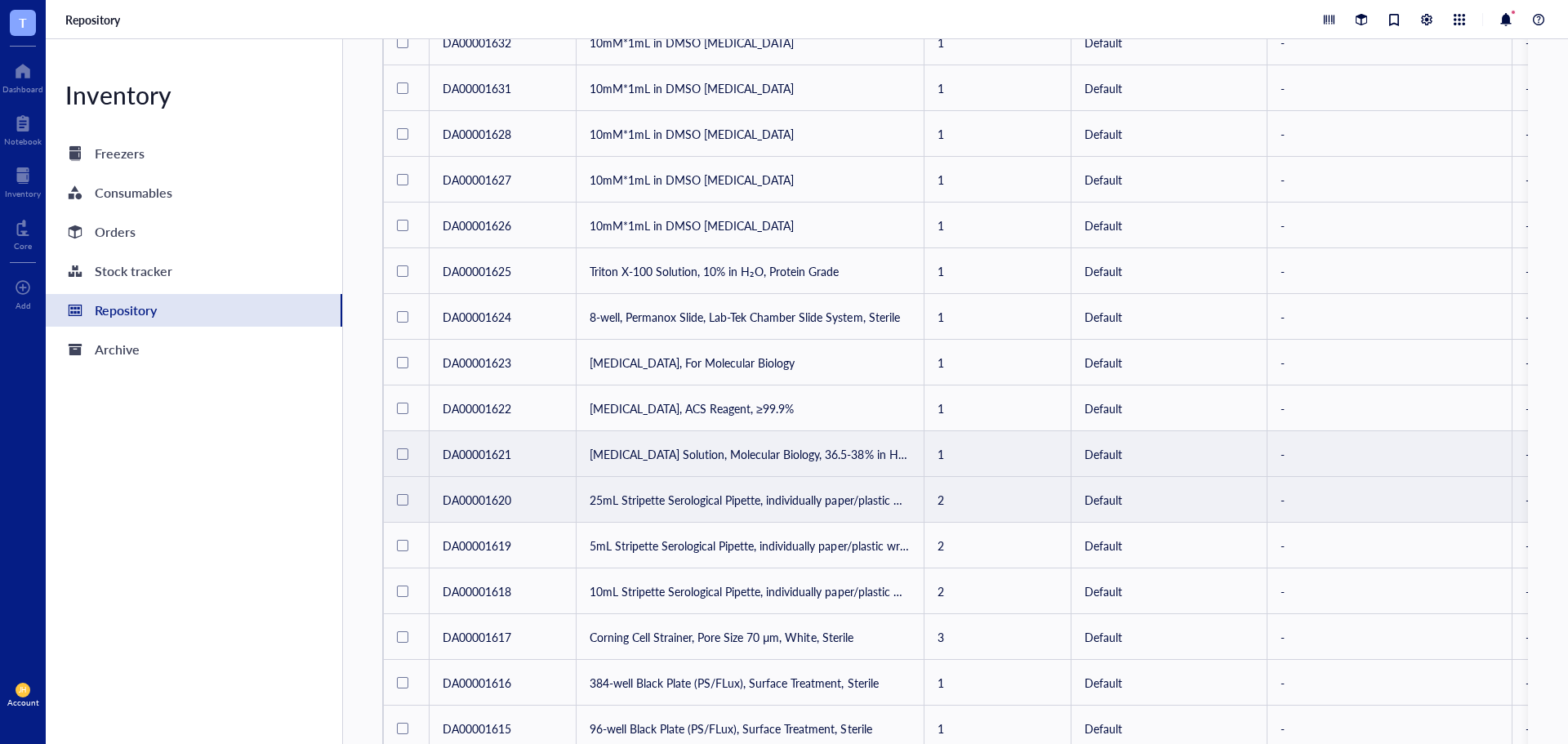
scroll to position [318, 0]
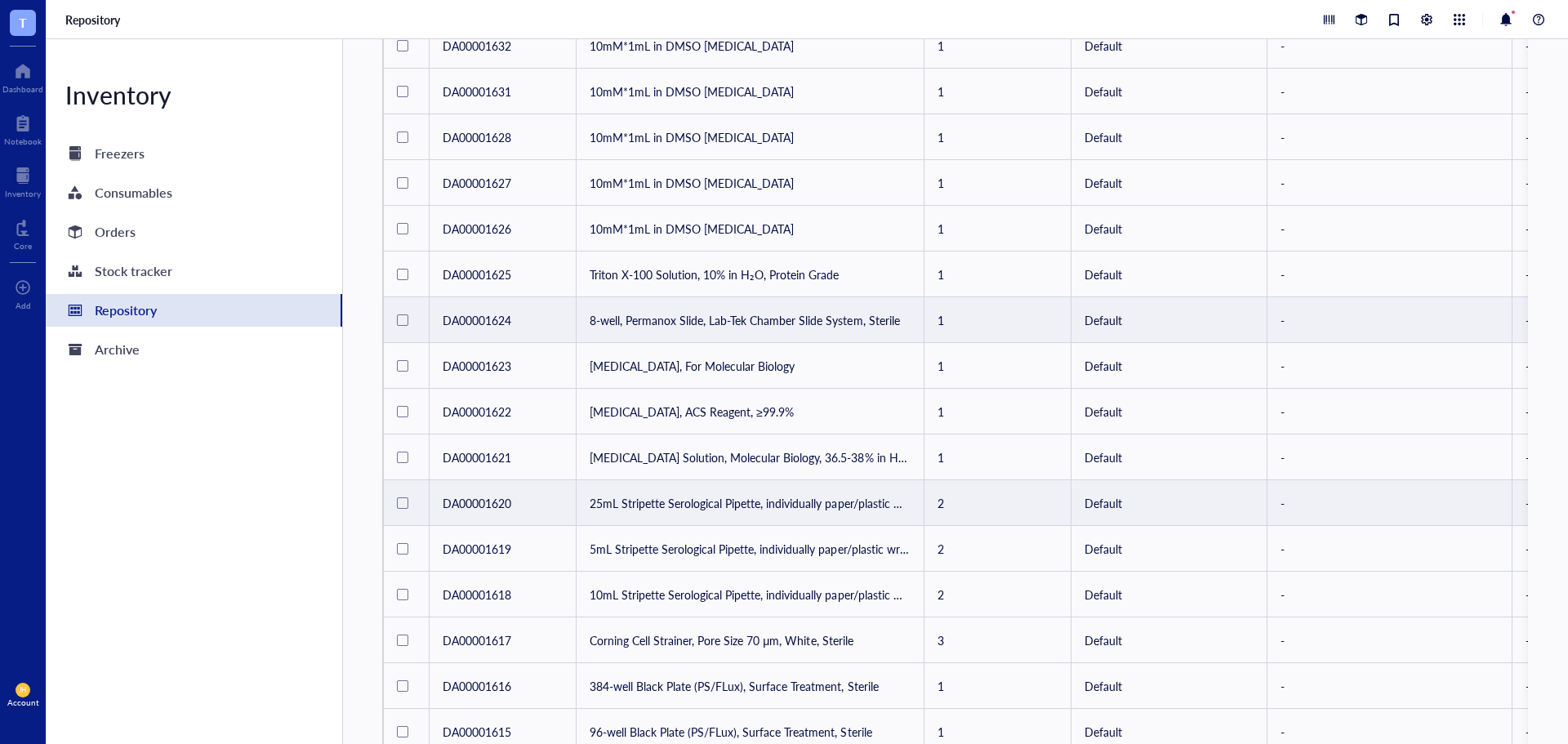
click at [845, 319] on td "8-well, Permanox Slide, Lab-Tek Chamber Slide System, Sterile" at bounding box center [750, 320] width 348 height 46
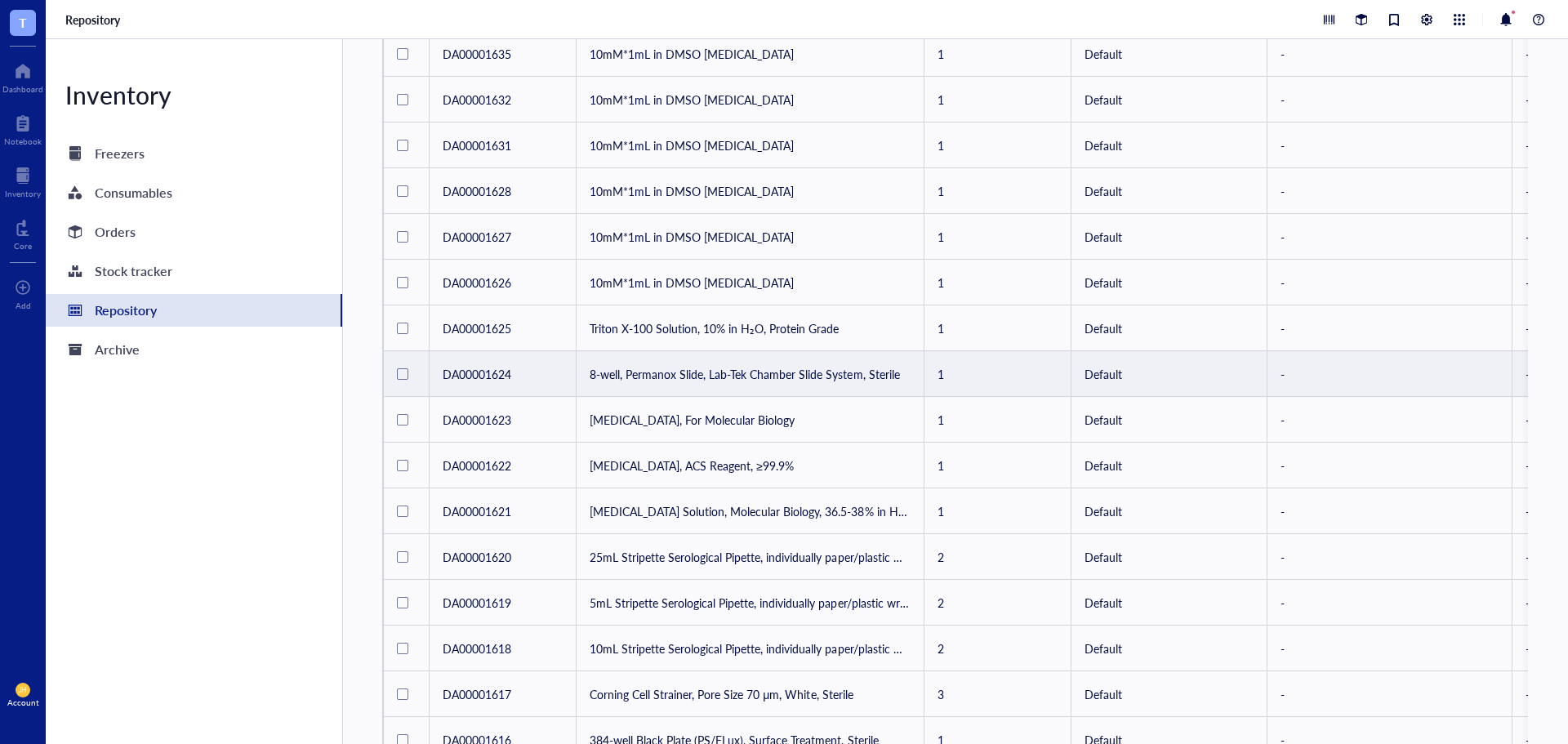
scroll to position [236, 0]
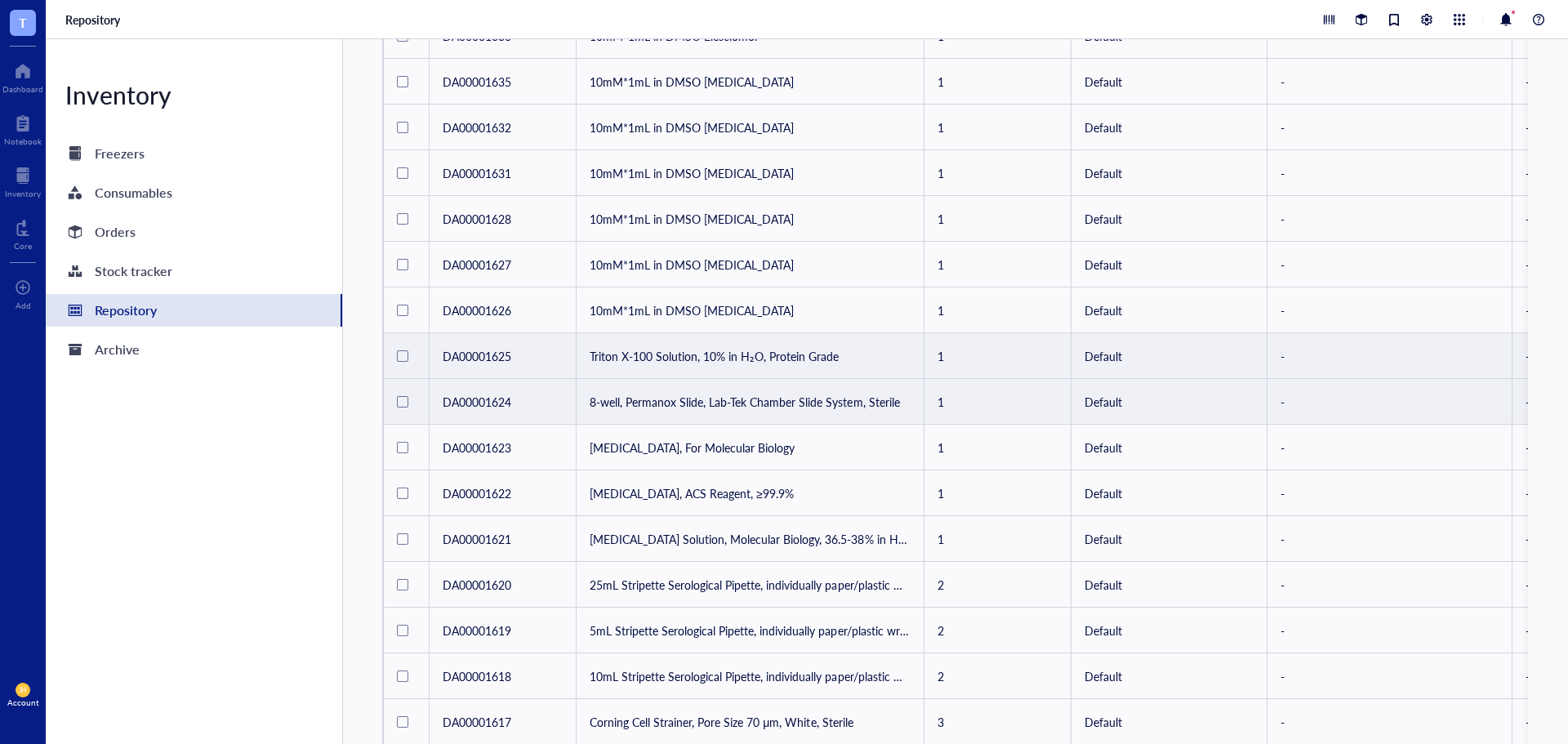
click at [841, 346] on td "Triton X-100 Solution, 10% in H₂O, Protein Grade" at bounding box center [750, 356] width 348 height 46
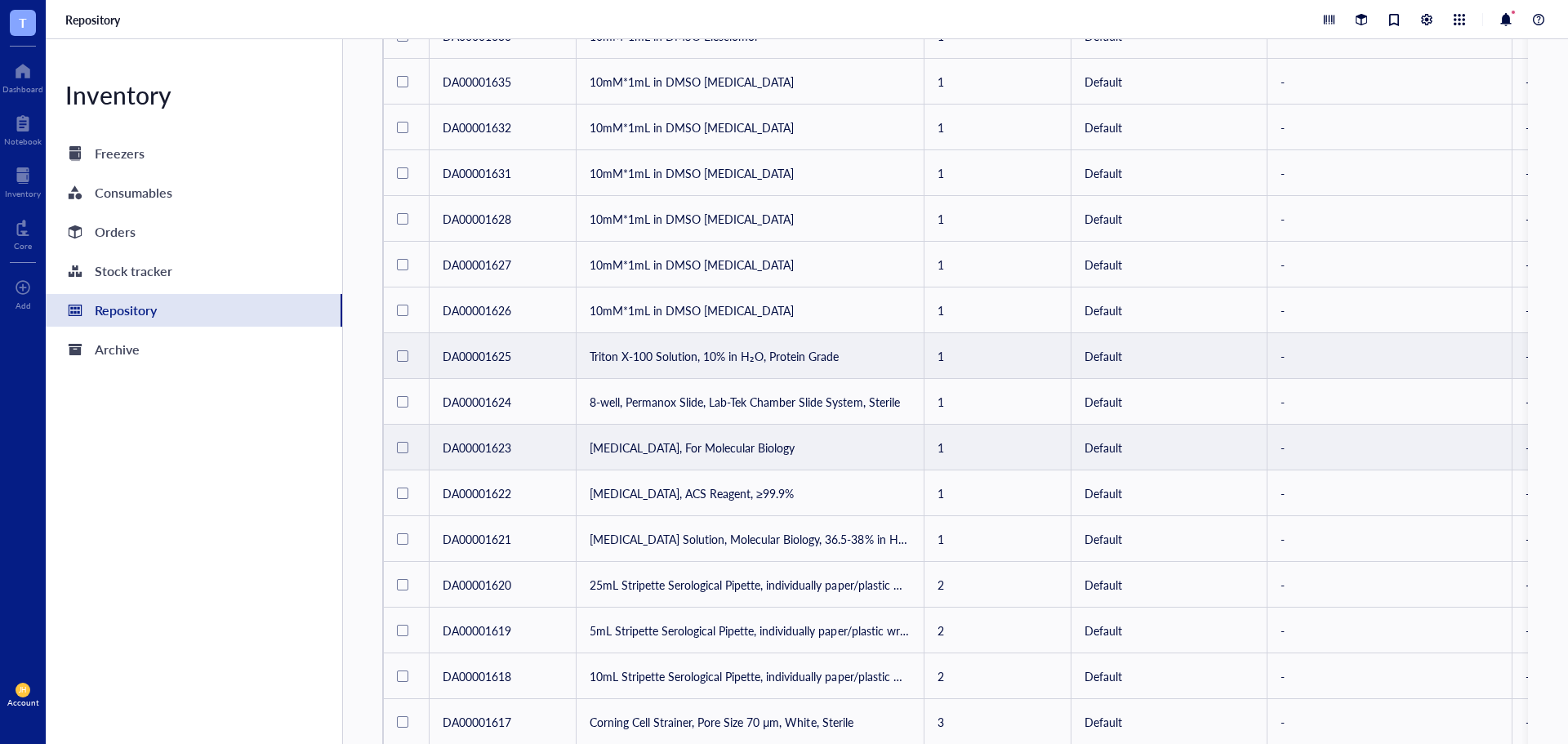
click at [836, 448] on td "[MEDICAL_DATA], For Molecular Biology" at bounding box center [750, 448] width 348 height 46
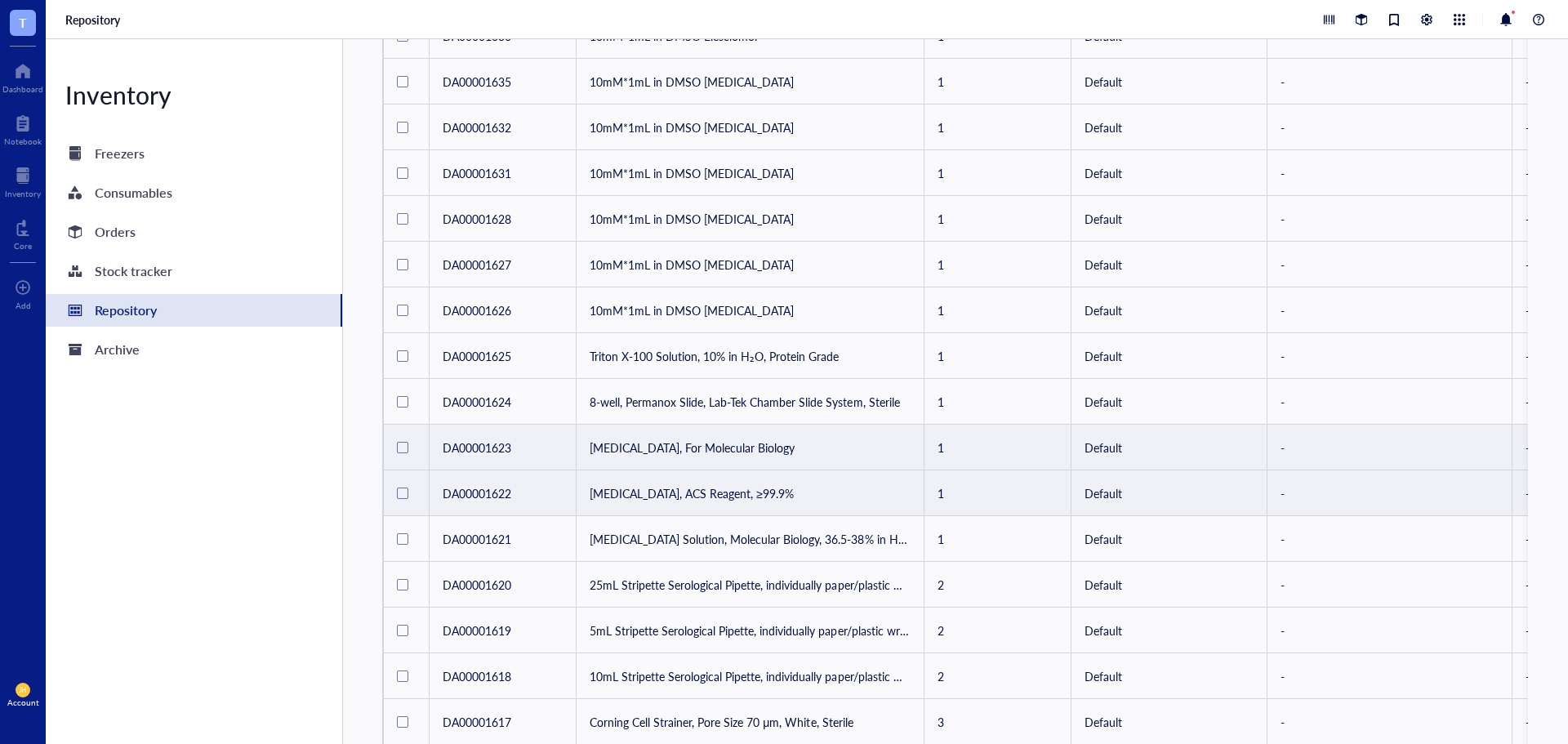
click at [832, 486] on td "[MEDICAL_DATA], ACS Reagent, ≥99.9%" at bounding box center [750, 494] width 348 height 46
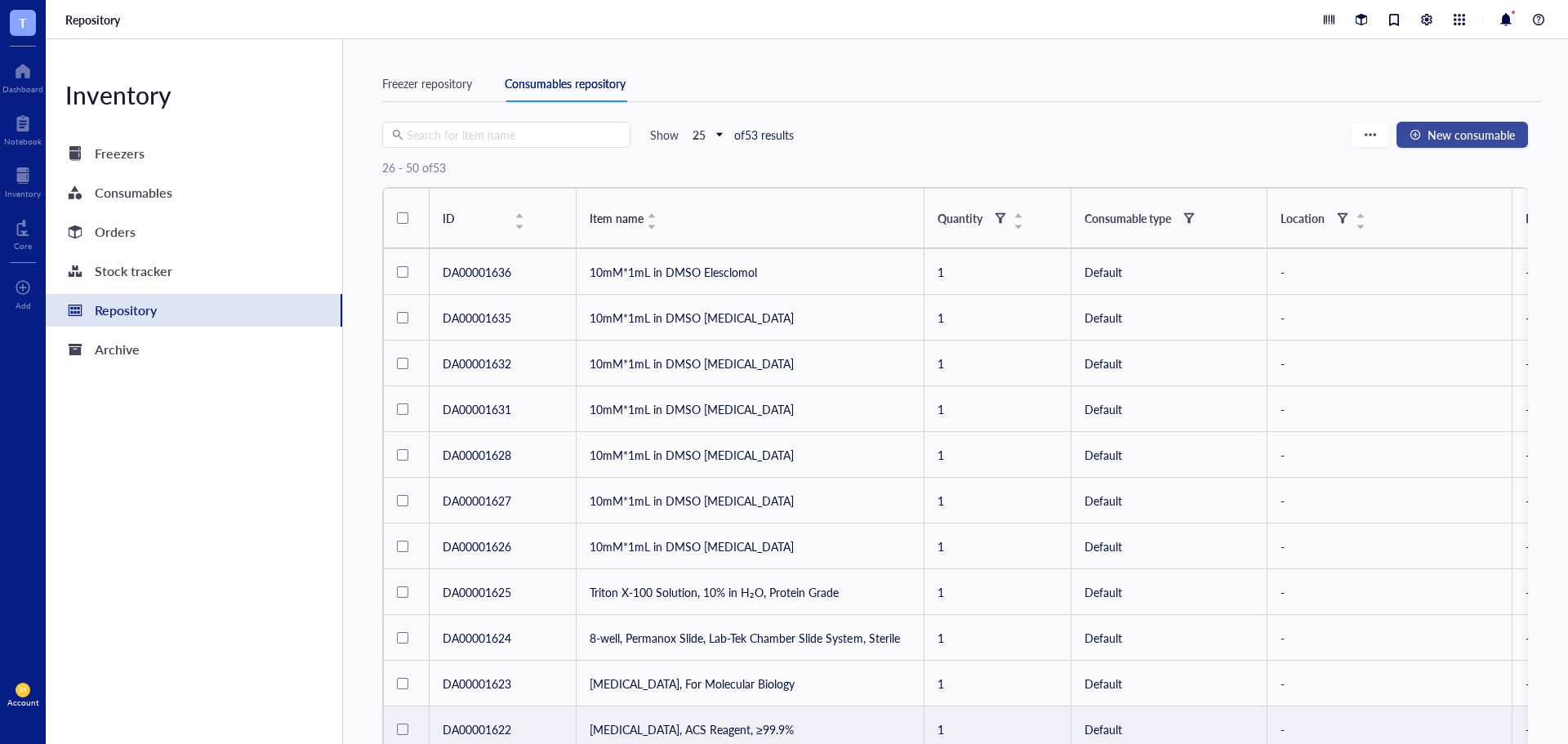
click at [1491, 141] on span "New consumable" at bounding box center [1471, 134] width 88 height 13
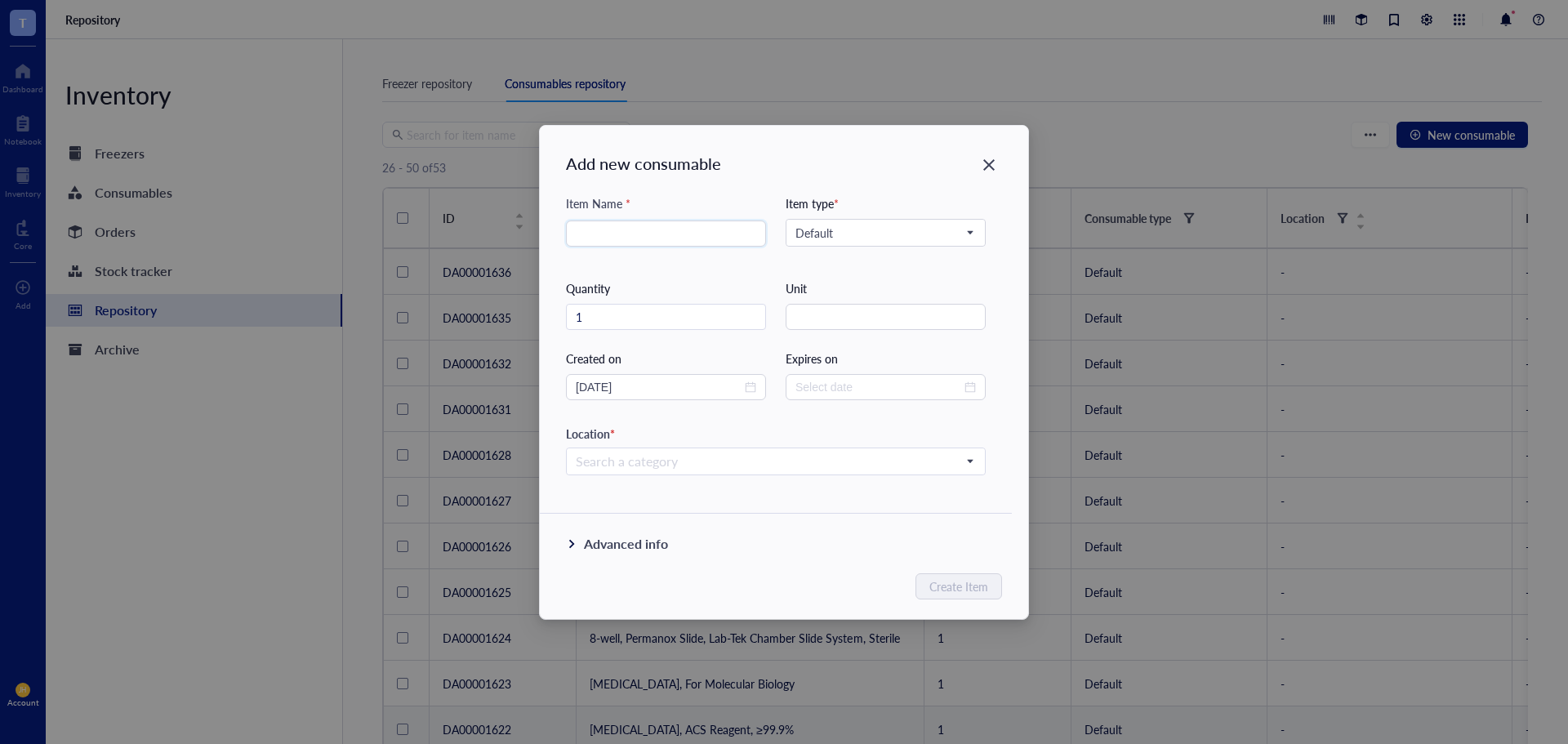
click at [644, 531] on div "Advanced info" at bounding box center [775, 557] width 472 height 85
click at [638, 549] on div "Advanced info" at bounding box center [626, 543] width 84 height 20
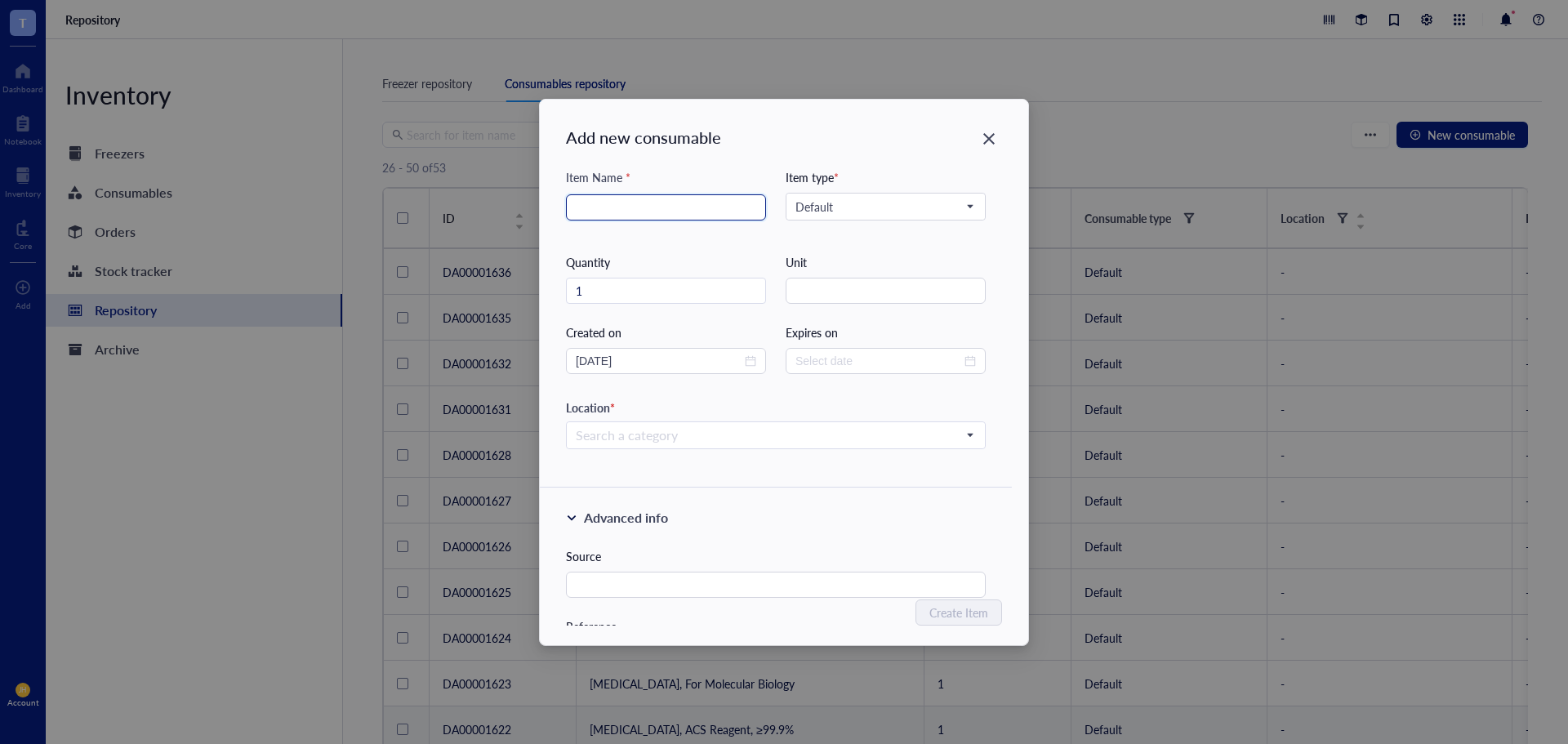
click at [660, 209] on input "search" at bounding box center [666, 207] width 180 height 25
click at [837, 205] on span "Default" at bounding box center [884, 206] width 177 height 14
click at [645, 209] on input "PBS (1X)" at bounding box center [666, 207] width 180 height 25
type input "PBS (1X), 500mL"
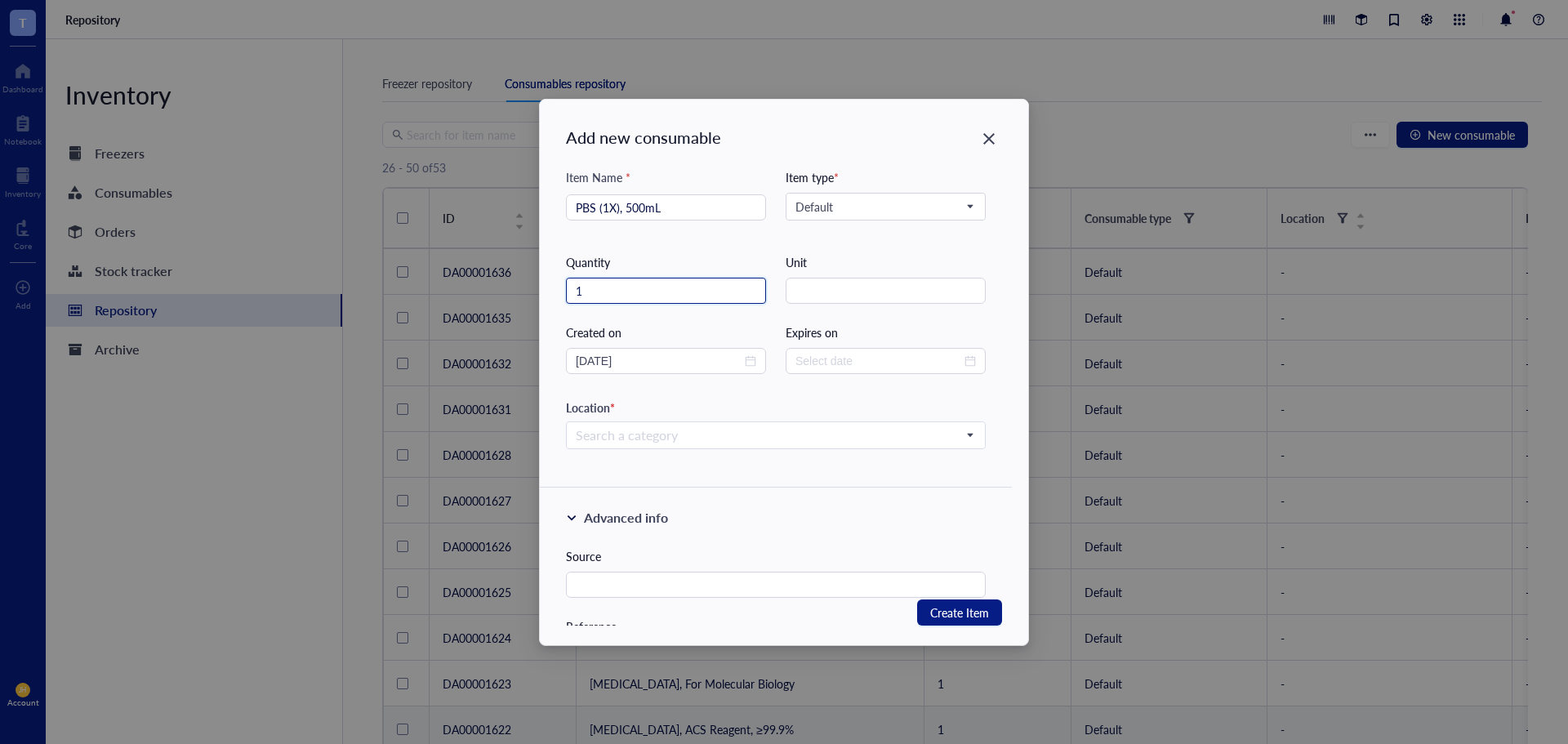
drag, startPoint x: 626, startPoint y: 294, endPoint x: 561, endPoint y: 295, distance: 65.0
click at [561, 295] on div "Item Name * PBS (1X), 500mL Item type * Default Default Custom type Quantity 1 …" at bounding box center [775, 322] width 472 height 307
type input "20"
click at [896, 292] on input "string" at bounding box center [885, 290] width 200 height 26
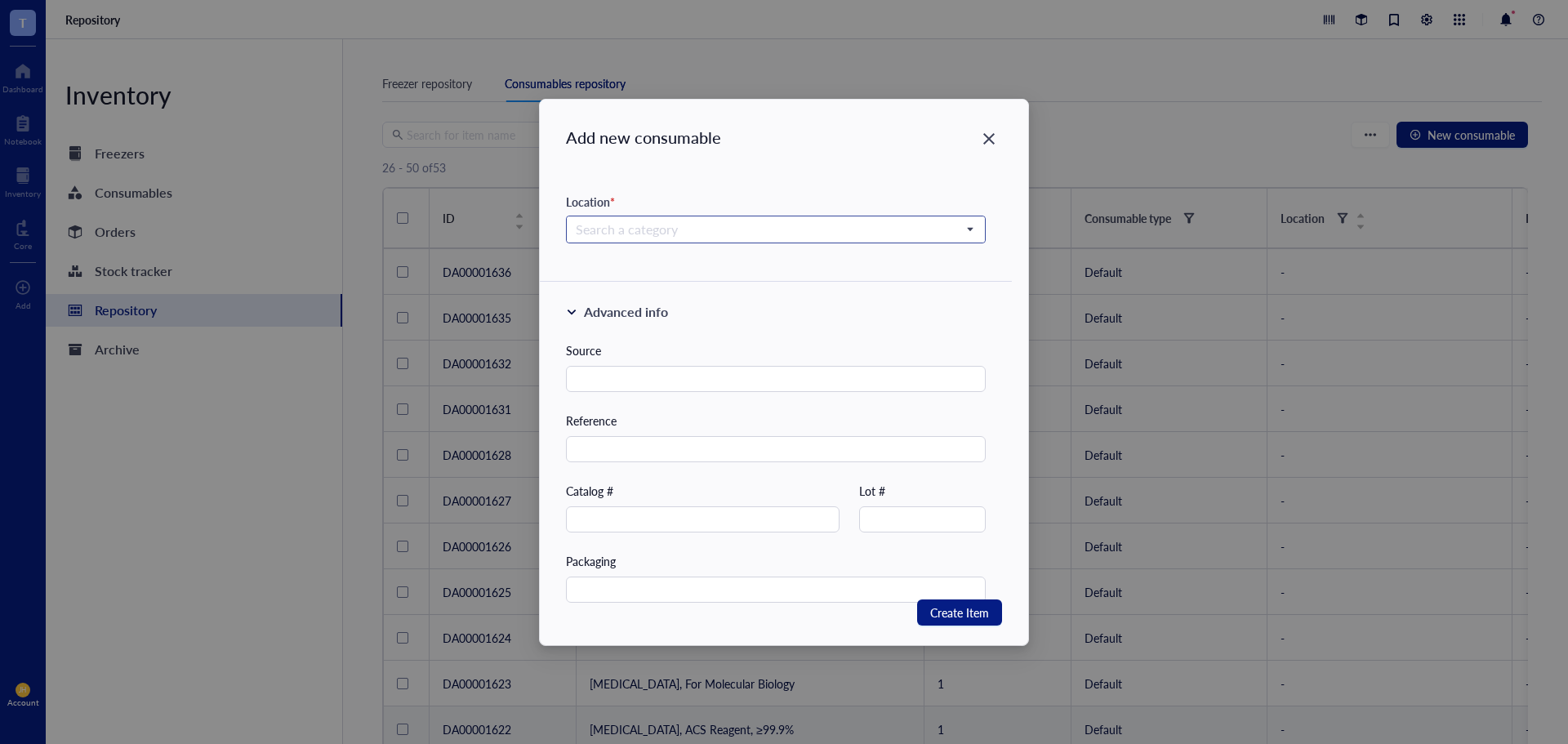
scroll to position [245, 0]
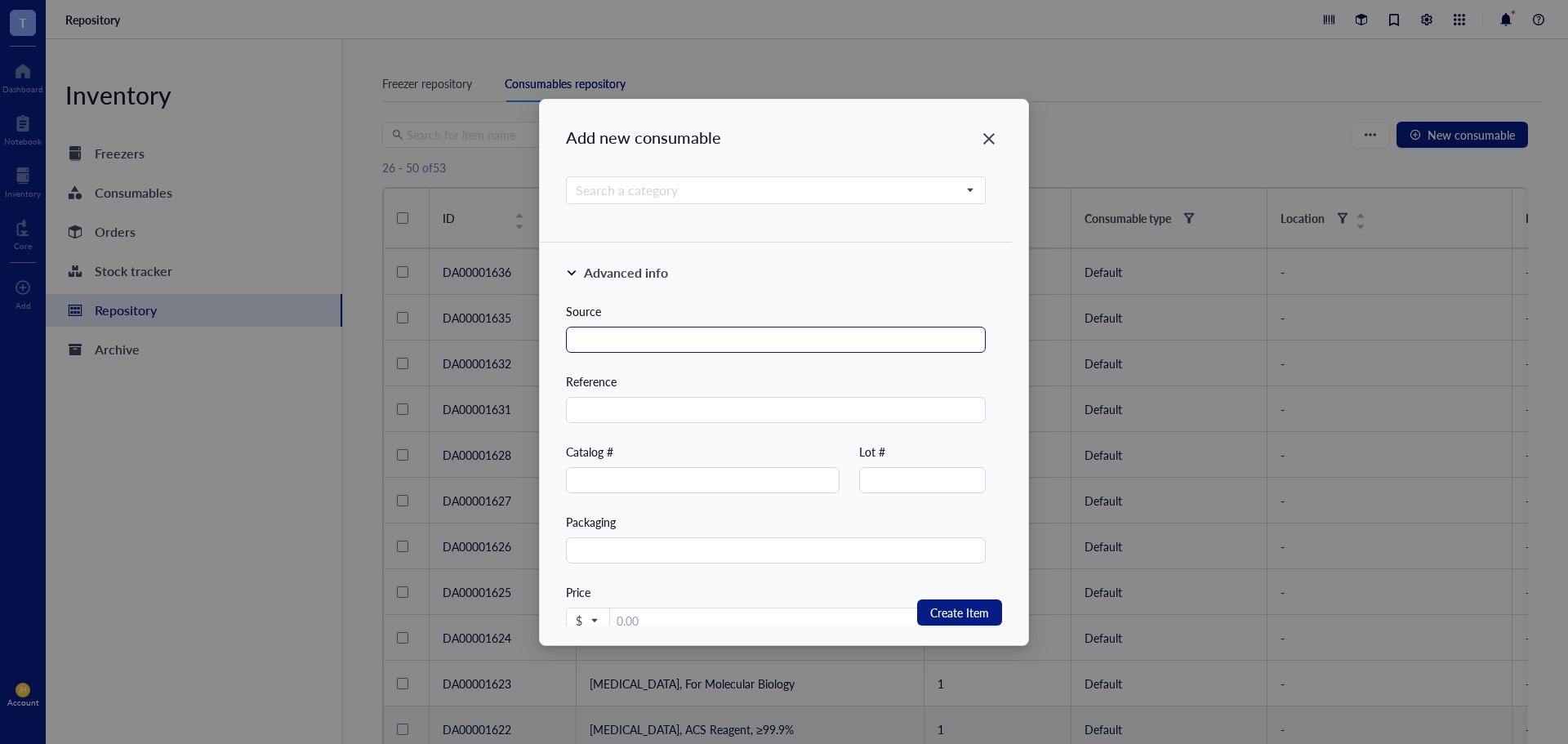
type input "Bottle"
click at [657, 339] on input "text" at bounding box center [775, 340] width 420 height 26
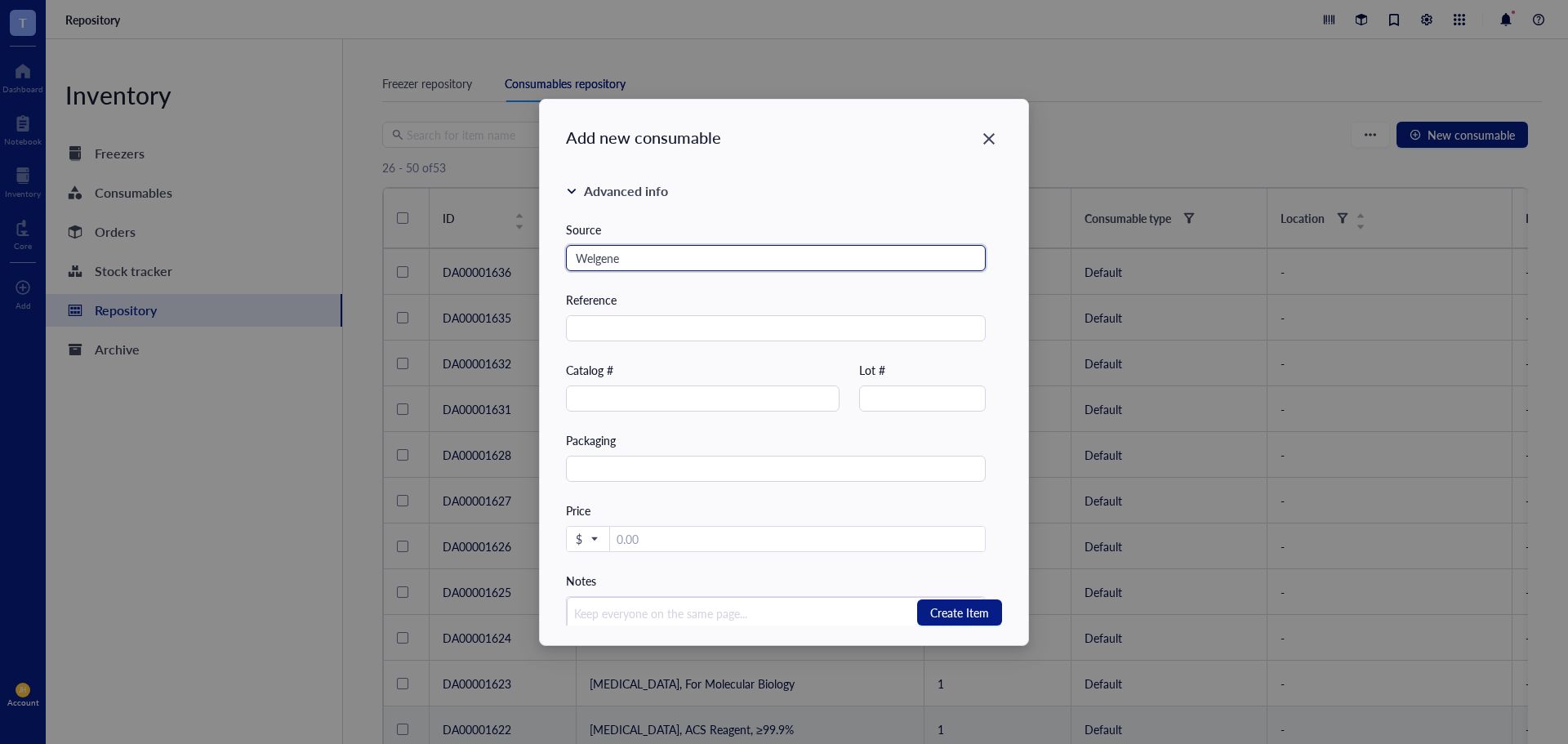
type input "Welgene"
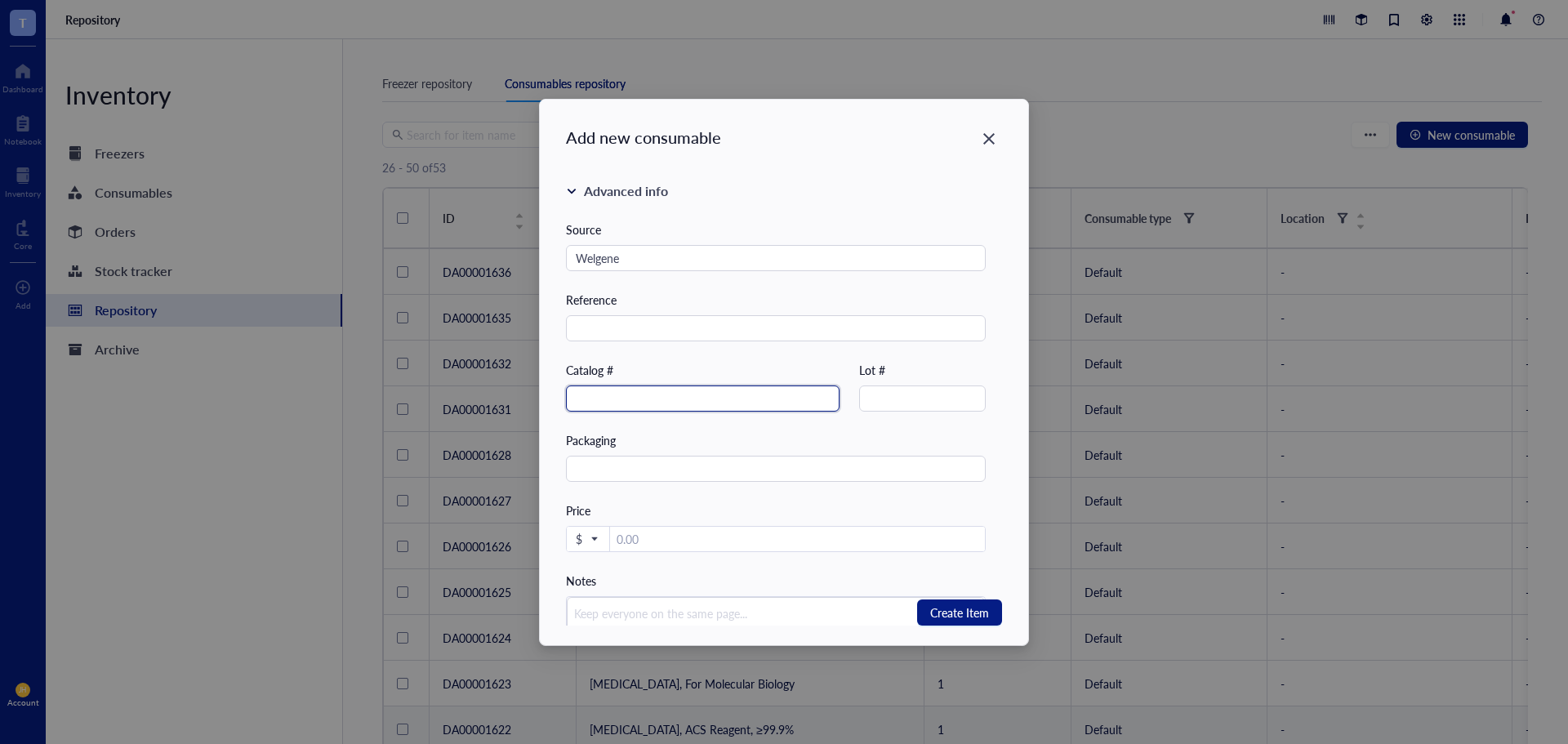
click at [742, 396] on input "text" at bounding box center [702, 398] width 273 height 26
paste input "LB004-02"
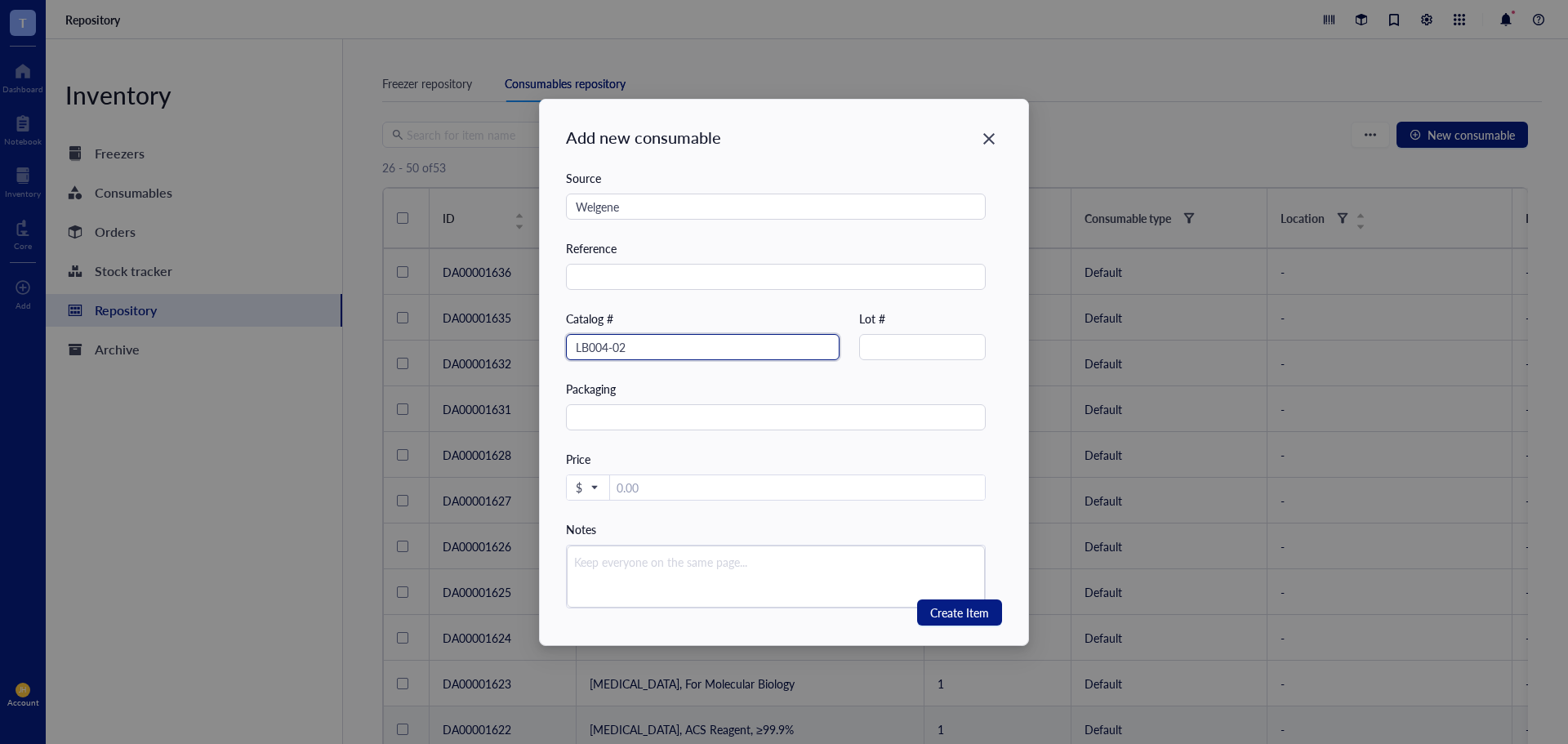
scroll to position [407, 0]
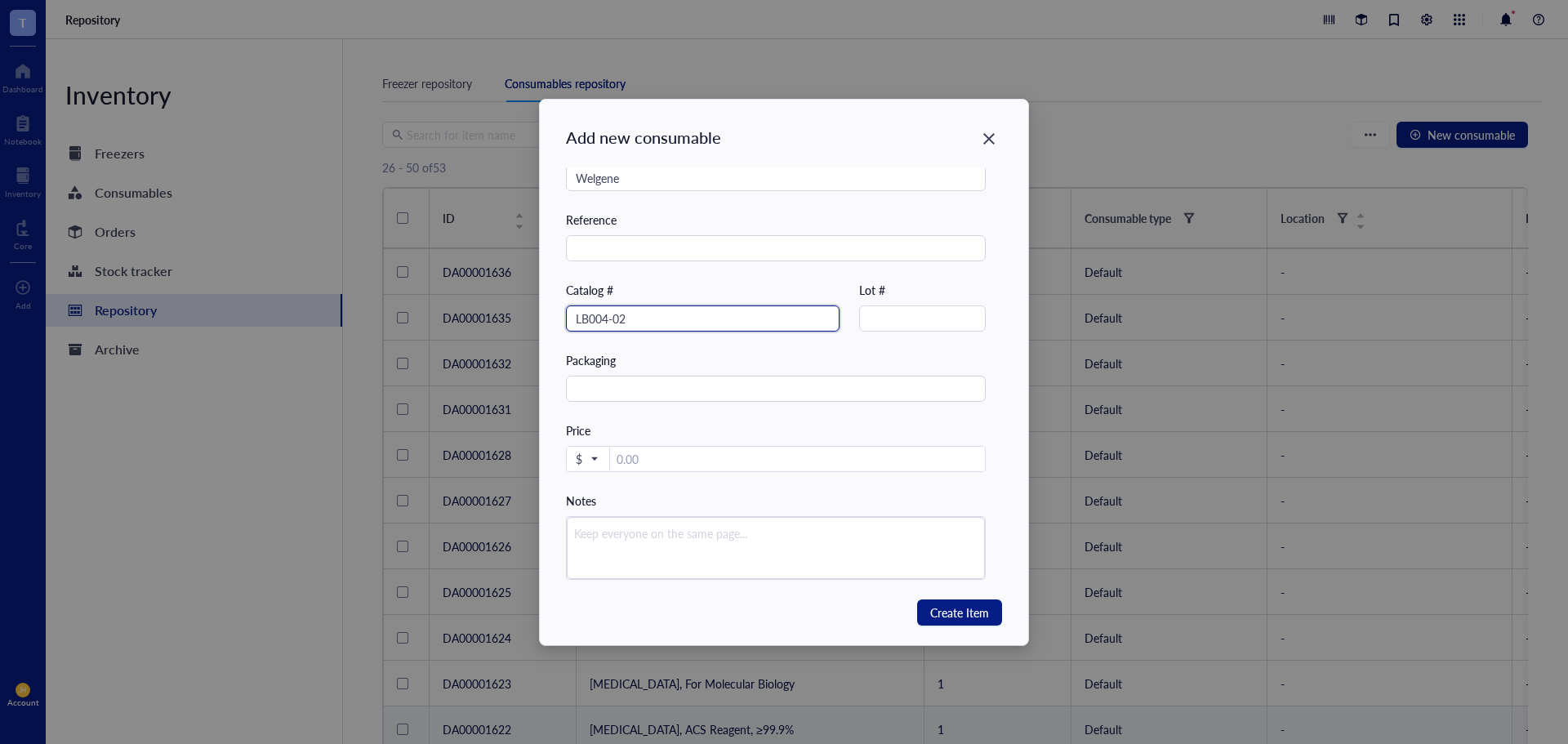
type input "LB004-02"
click at [592, 456] on span "$" at bounding box center [586, 458] width 21 height 14
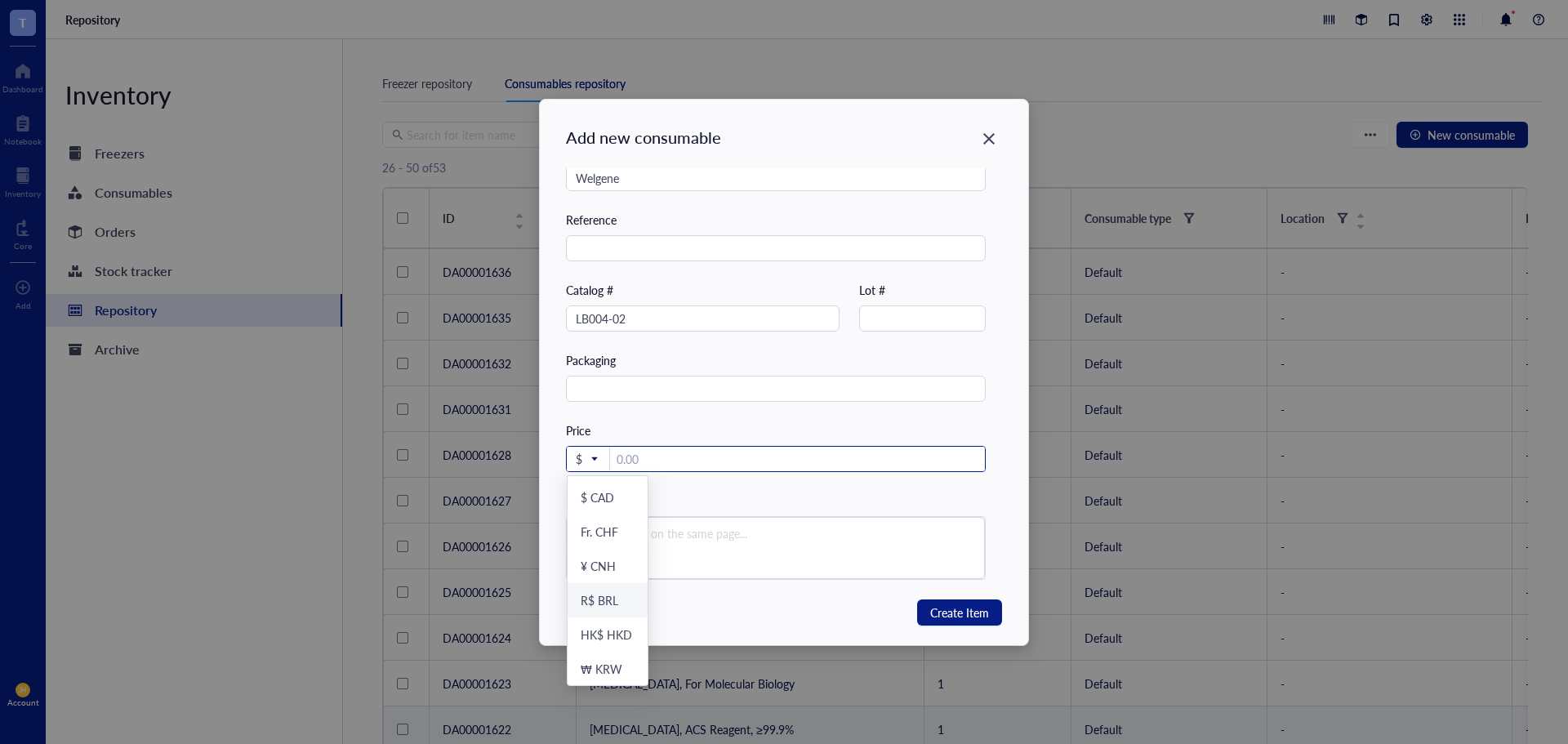
scroll to position [169, 0]
click at [622, 670] on div "₩ KRW" at bounding box center [607, 667] width 54 height 14
click at [689, 460] on input "number" at bounding box center [799, 460] width 370 height 26
paste input "19800"
type input "19800"
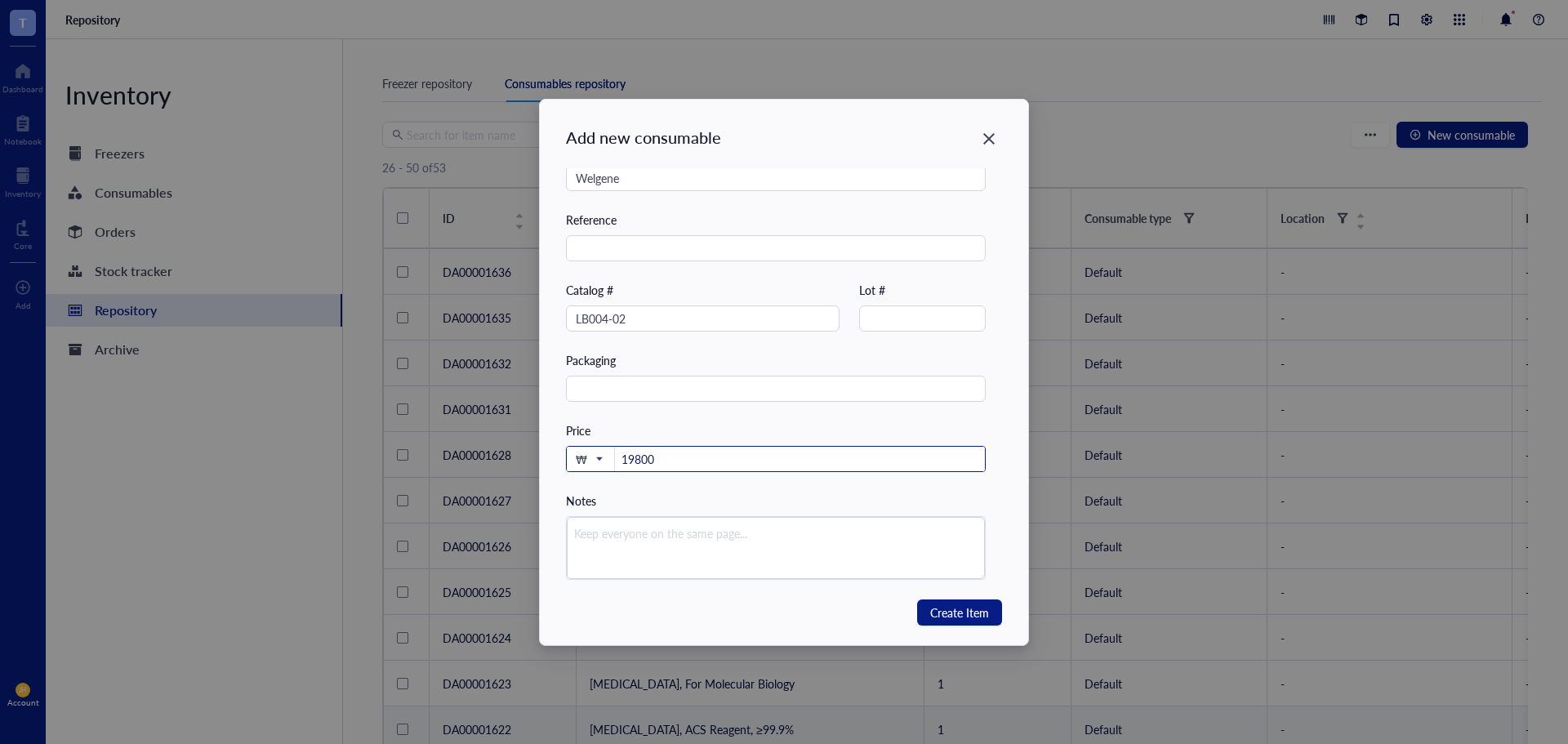
click at [932, 476] on div "Source Welgene Reference Catalog # LB004-02 Lot # Packaging Price ₩ 19800 Notes" at bounding box center [775, 369] width 420 height 459
click at [945, 490] on div "Source Welgene Reference Catalog # LB004-02 Lot # Packaging Price ₩ 19800 Notes" at bounding box center [775, 369] width 420 height 459
click at [973, 606] on span "Create Item" at bounding box center [959, 612] width 59 height 21
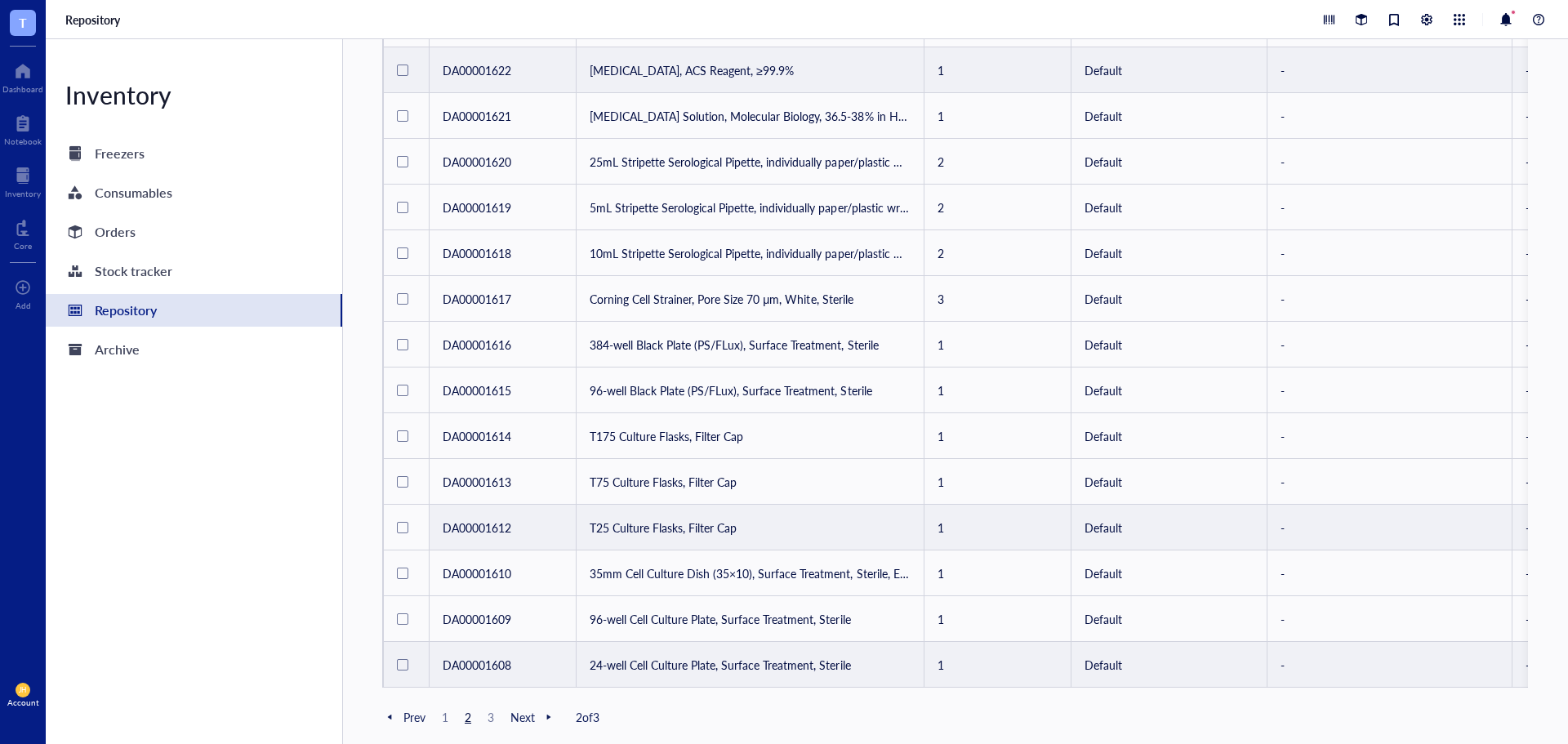
scroll to position [726, 0]
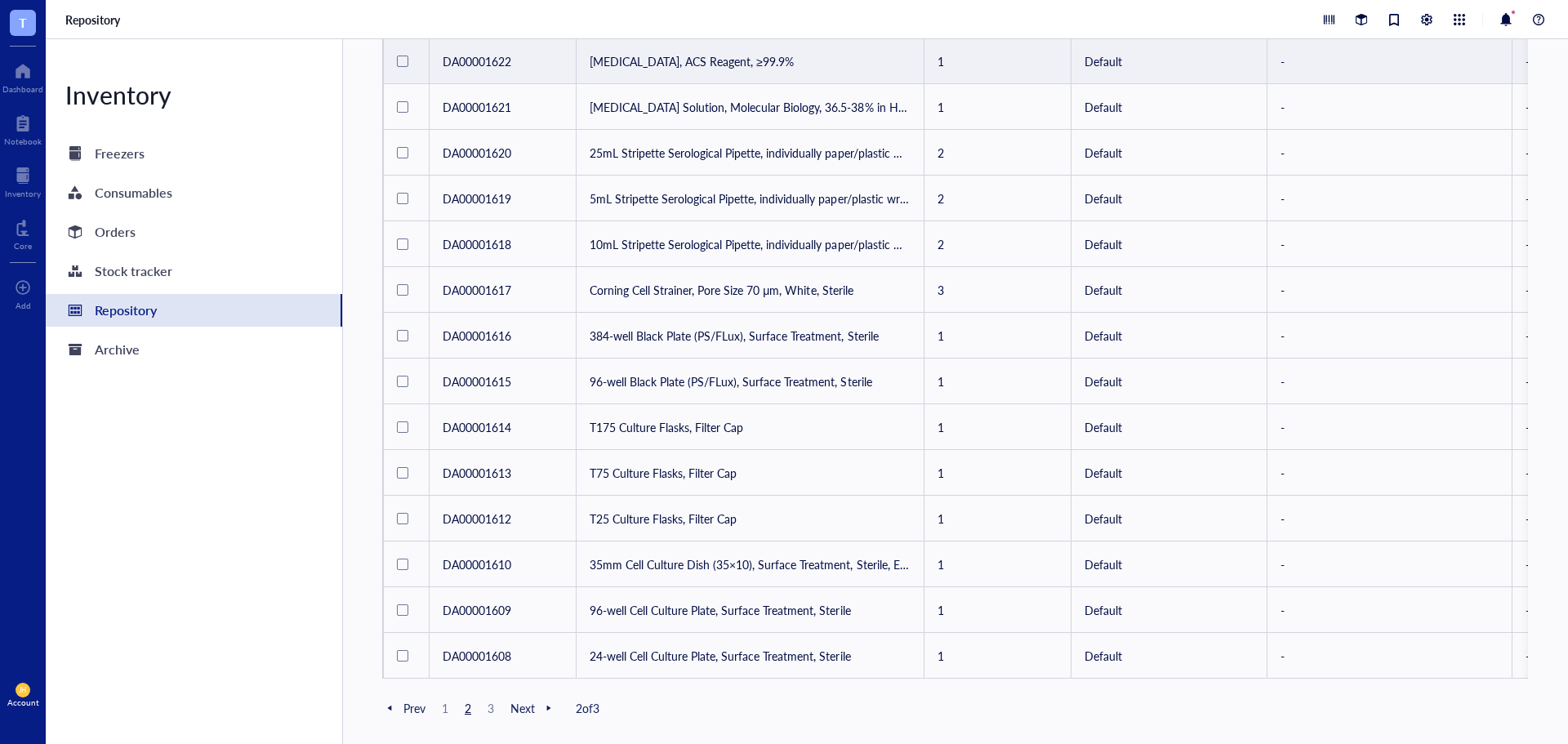
click at [445, 703] on span "1" at bounding box center [444, 707] width 20 height 14
